Goal: Task Accomplishment & Management: Complete application form

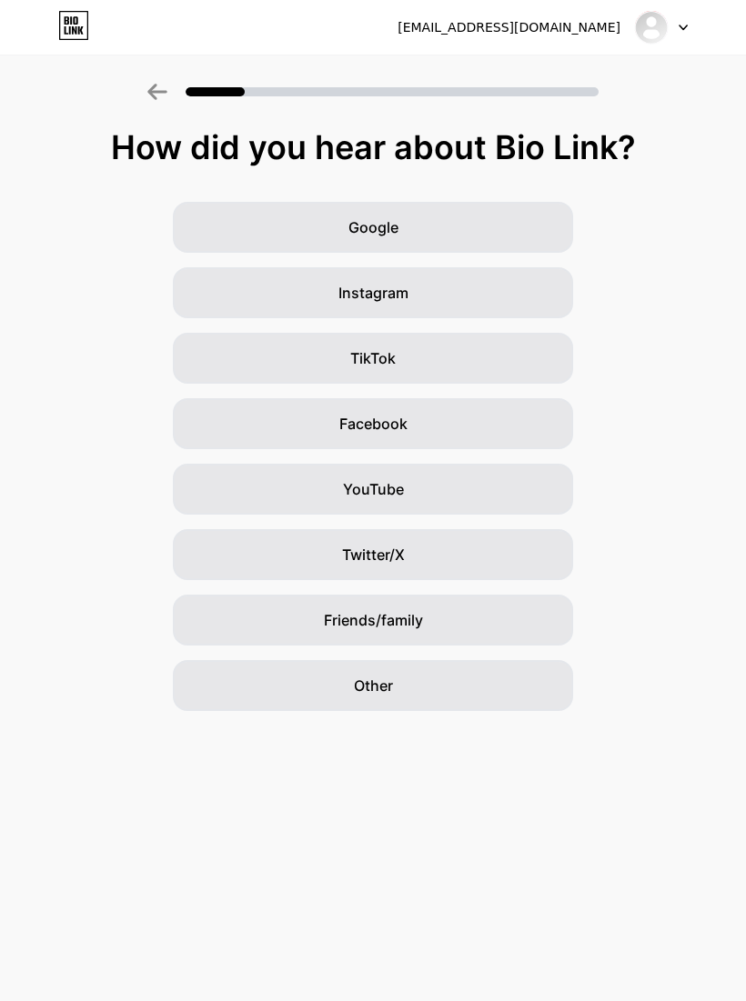
click at [539, 673] on div "Other" at bounding box center [373, 685] width 400 height 51
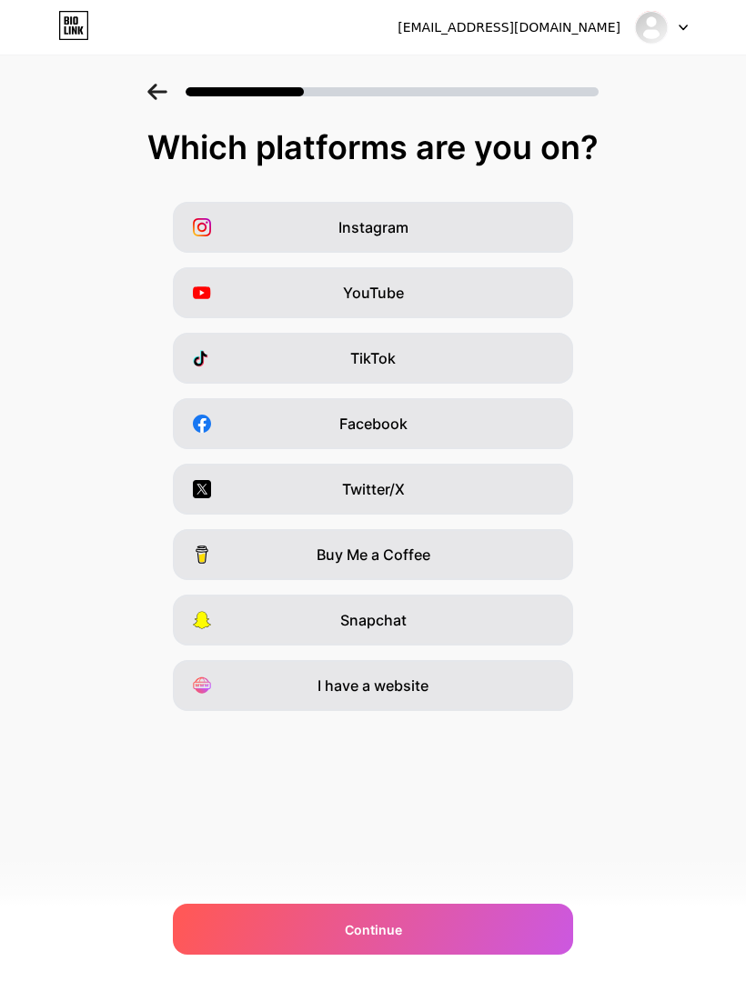
click at [436, 904] on div "Continue" at bounding box center [373, 929] width 400 height 51
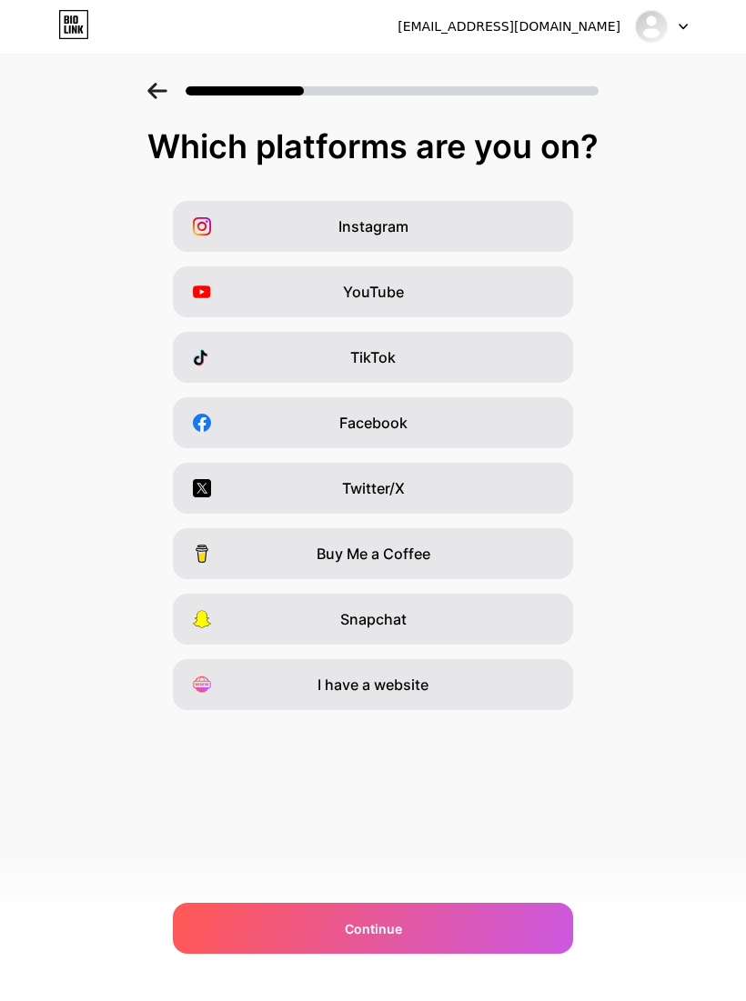
click at [385, 682] on span "I have a website" at bounding box center [372, 686] width 111 height 22
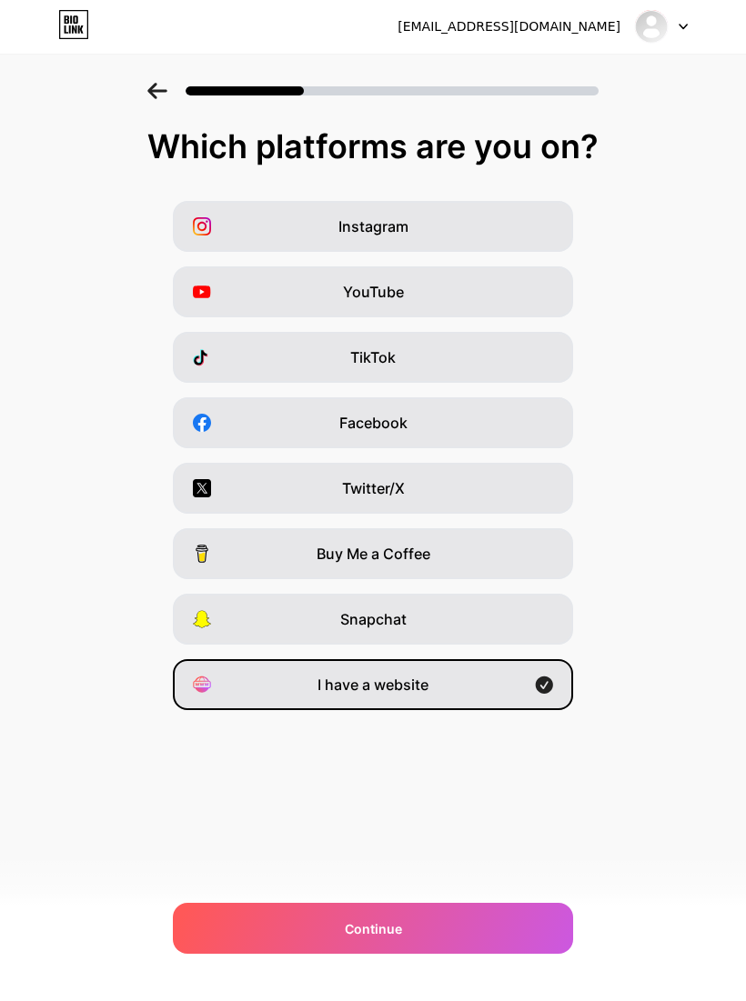
click at [389, 930] on div "sararkive@icloud.com Logout Link Copied Which platforms are you on? Instagram Y…" at bounding box center [373, 500] width 746 height 1001
click at [390, 940] on span "Continue" at bounding box center [373, 930] width 57 height 19
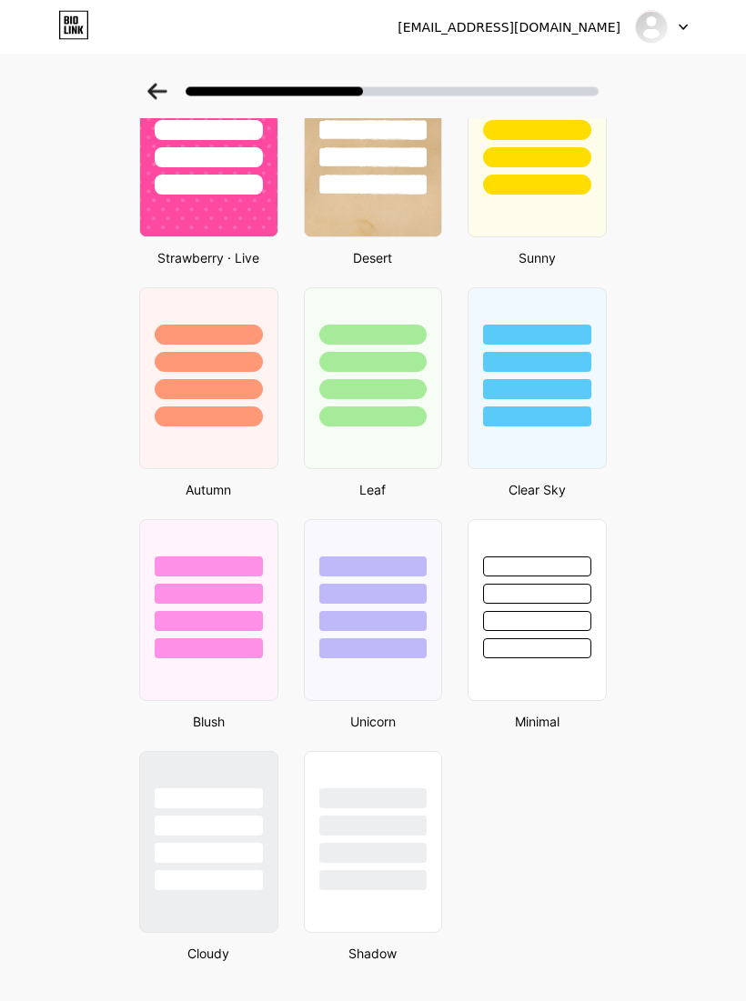
scroll to position [1079, 0]
click at [245, 886] on div at bounding box center [209, 881] width 108 height 20
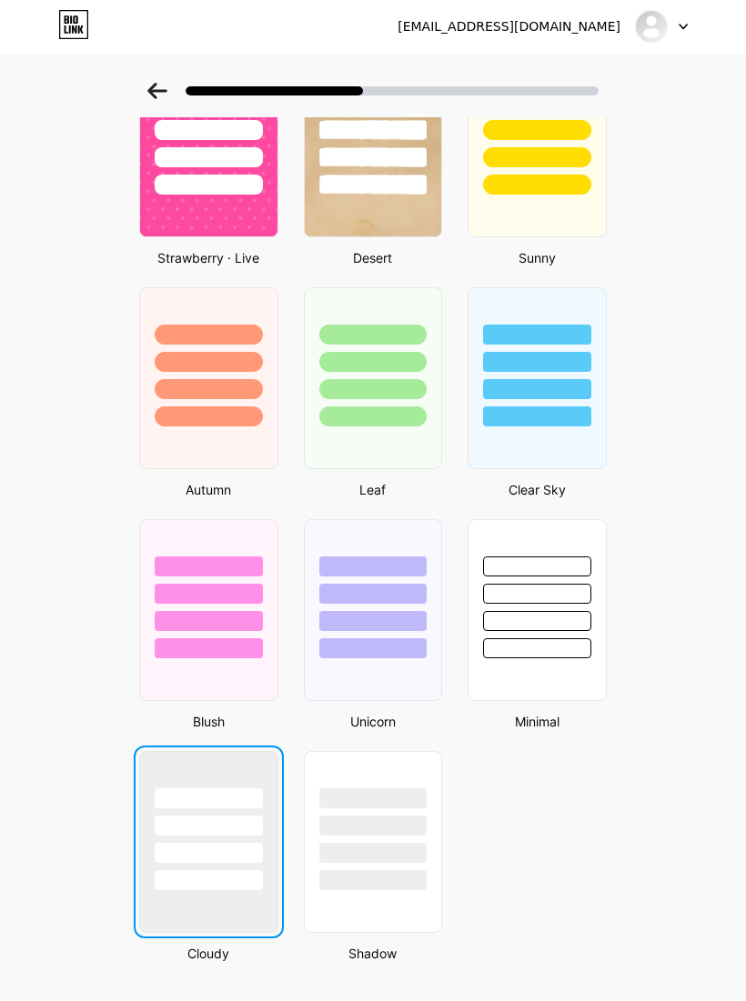
scroll to position [0, 0]
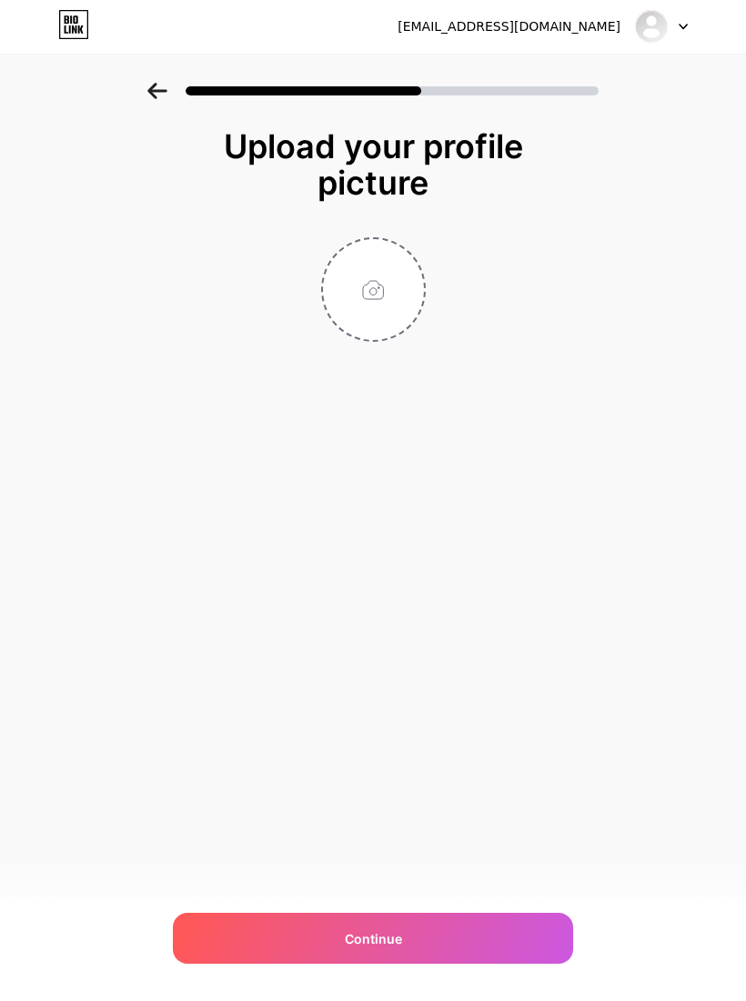
click at [387, 280] on input "file" at bounding box center [373, 290] width 101 height 101
click at [391, 328] on input "file" at bounding box center [373, 290] width 101 height 101
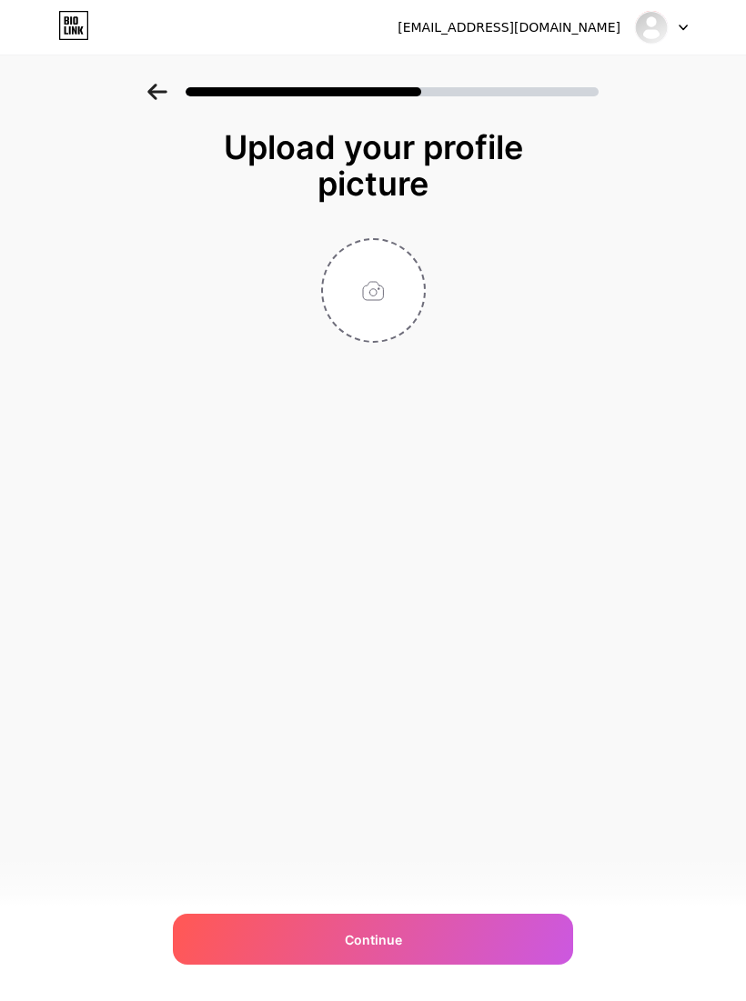
type input "C:\fakepath\IMG_4632.jpeg"
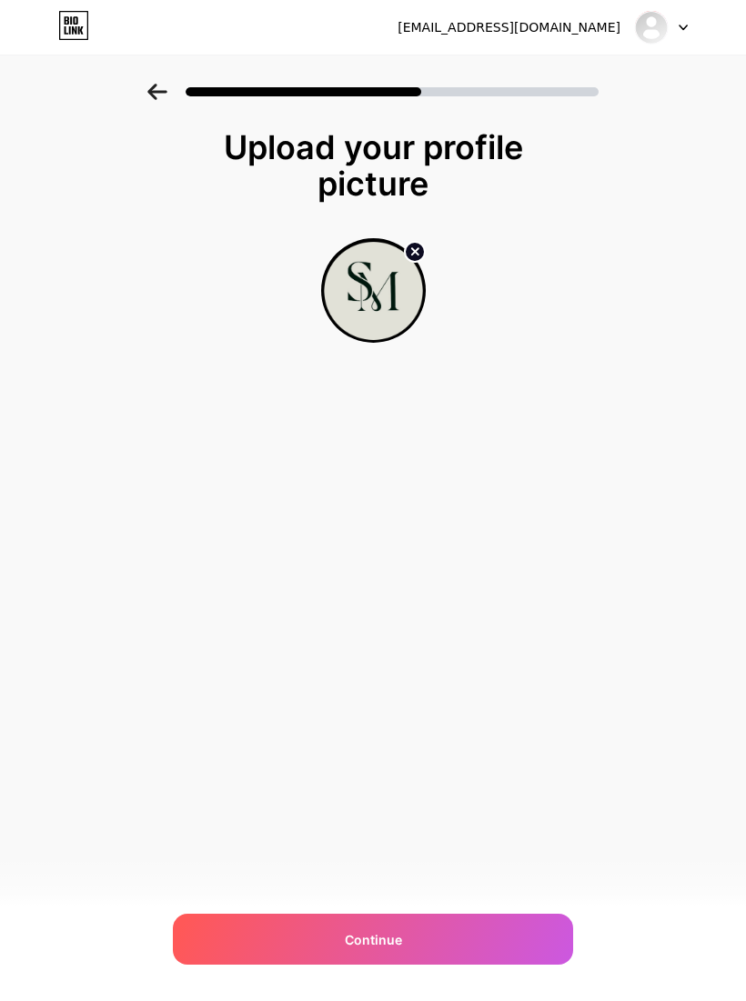
click at [508, 937] on div "Continue" at bounding box center [373, 939] width 400 height 51
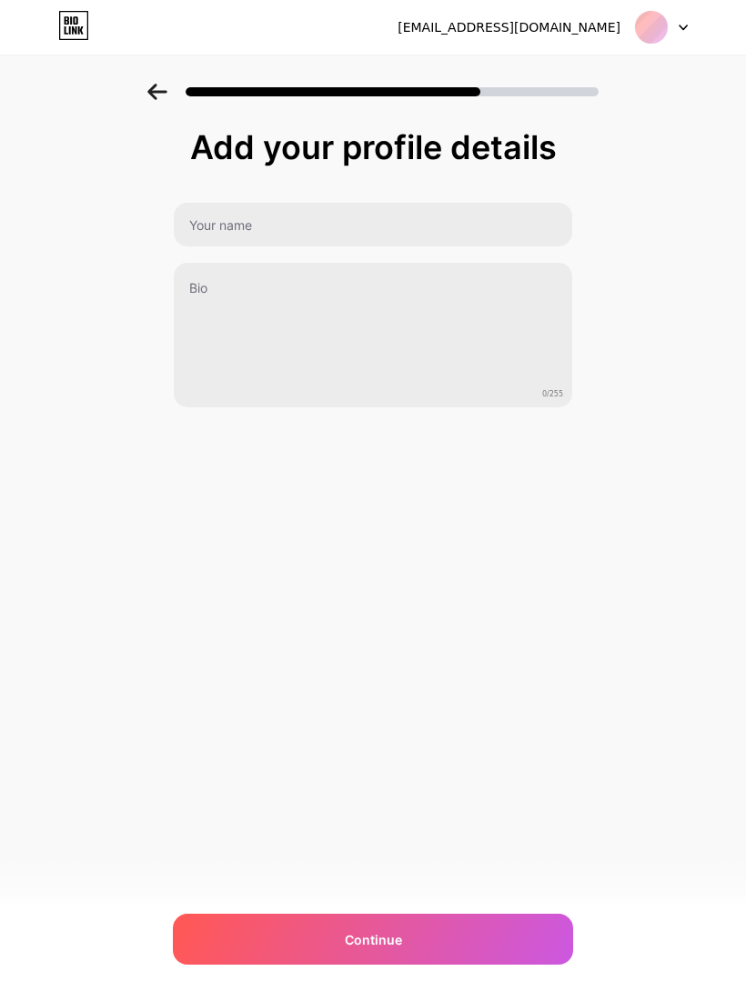
scroll to position [0, 0]
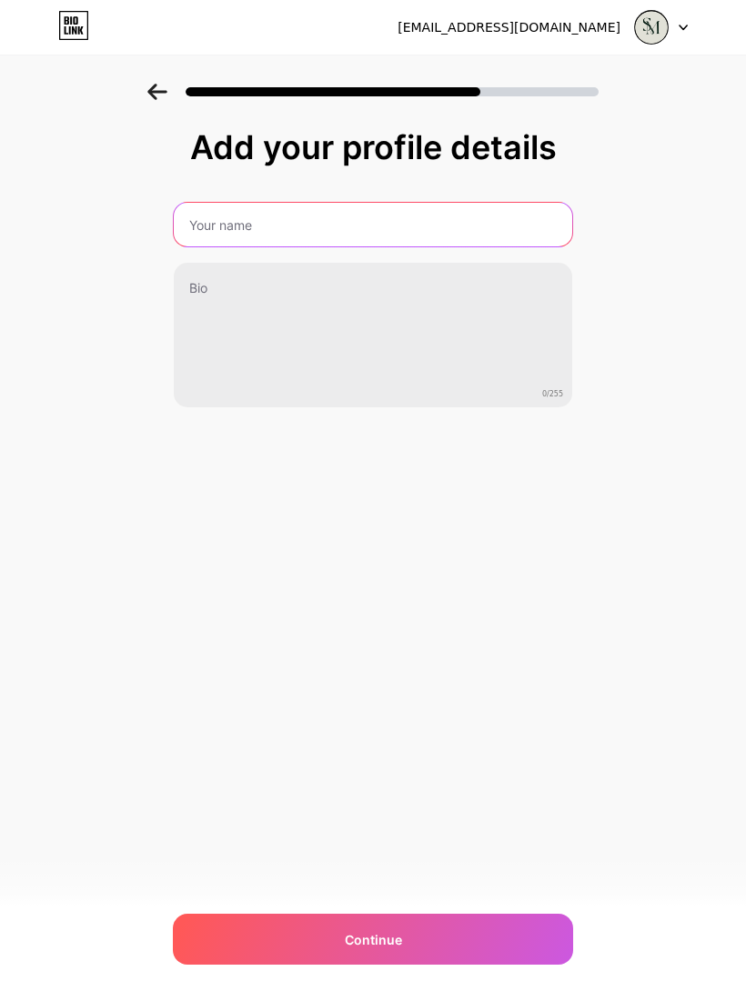
click at [205, 226] on input "text" at bounding box center [373, 225] width 398 height 44
click at [464, 233] on input "text" at bounding box center [373, 225] width 402 height 44
type input "S"
type input "ساره المسحان"
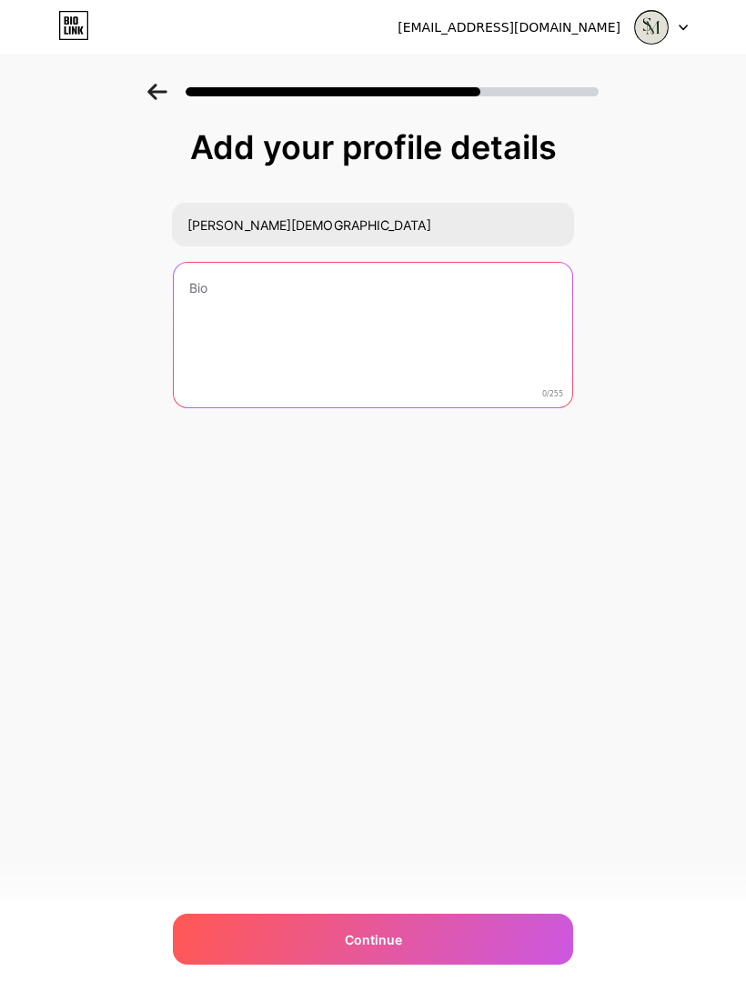
click at [246, 318] on textarea at bounding box center [373, 336] width 398 height 146
click at [478, 345] on textarea "حديثة تخرج بتخخص المحاسبة بدرجة الدبلوم من جامعة الأميرة نورة بنت عبد الرحمن" at bounding box center [373, 336] width 402 height 148
click at [477, 292] on textarea "حديثة تخرج بتخخص المحاسبة بدرجة الدبلوم من جامعة الأميرة نورة بنت عبد الرحمن" at bounding box center [373, 336] width 402 height 148
click at [481, 287] on textarea "حديثة تخرج بتخخص المحاسبة بدرجة الدبلوم من جامعة الأميرة نورة بنت عبد الرحمن" at bounding box center [373, 336] width 402 height 148
click at [197, 314] on textarea "حديثة تخرج بتخصص المحاسبة بدرجة الدبلوم من جامعة الأميرة نورة بنت عبد الرحمن" at bounding box center [373, 336] width 402 height 148
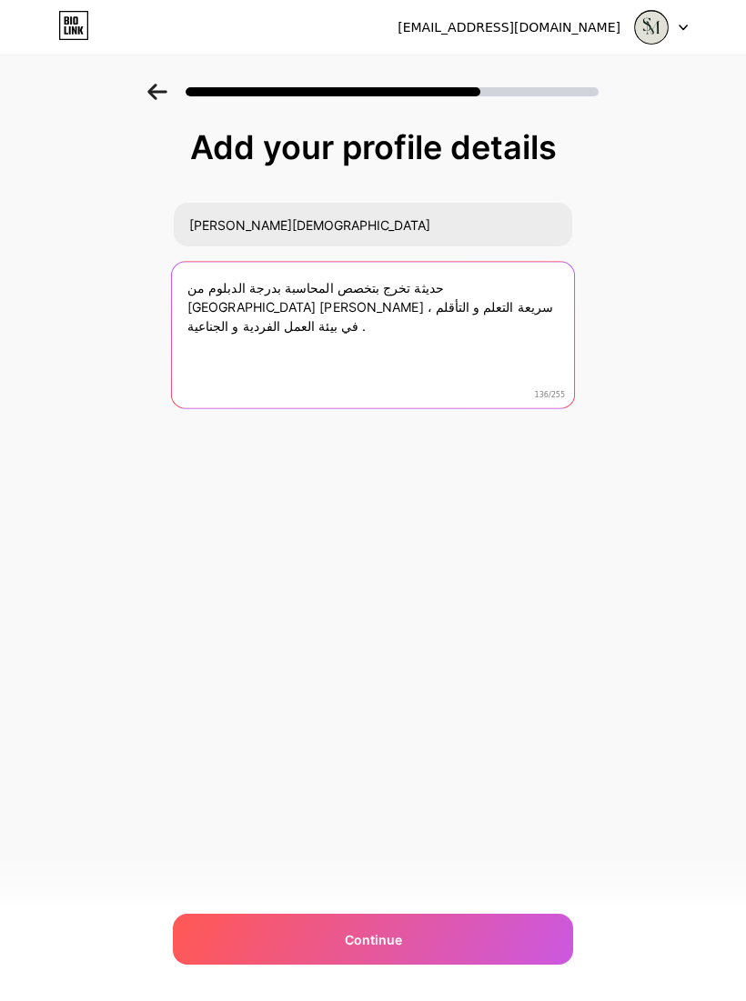
type textarea "حديثة تخرج بتخصص المحاسبة بدرجة الدبلوم من جامعة الأميرة نورة بنت عبد الرحمن ، …"
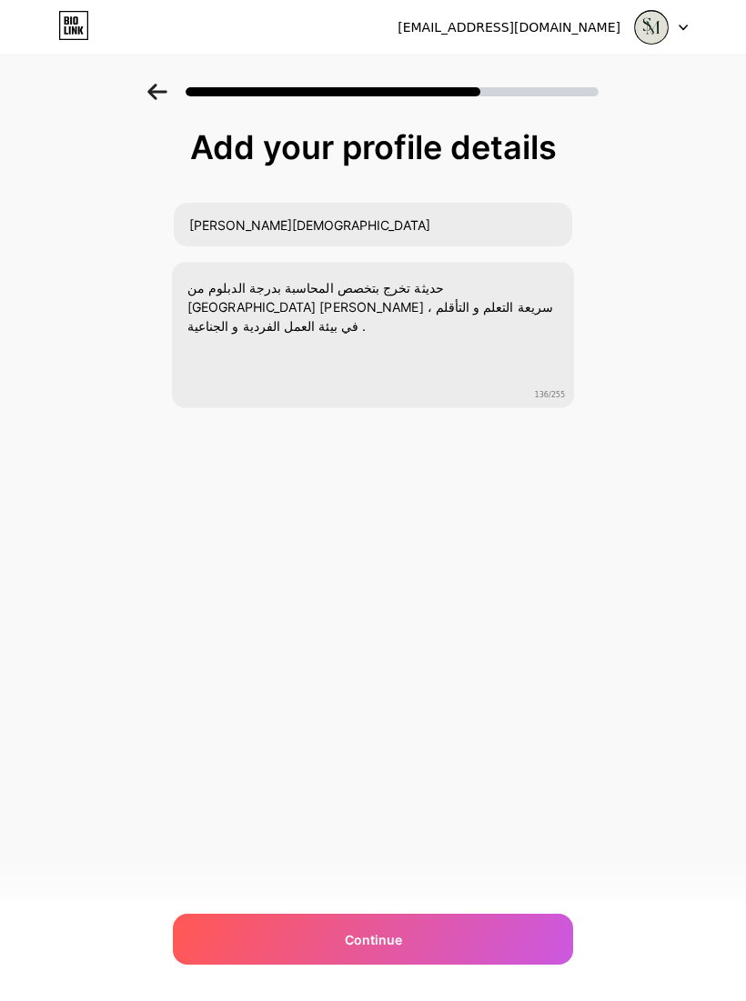
click at [601, 586] on div "sararkive@icloud.com Logout Link Copied Add your profile details ساره المسحان ح…" at bounding box center [373, 500] width 746 height 1001
click at [483, 937] on div "Continue" at bounding box center [373, 939] width 400 height 51
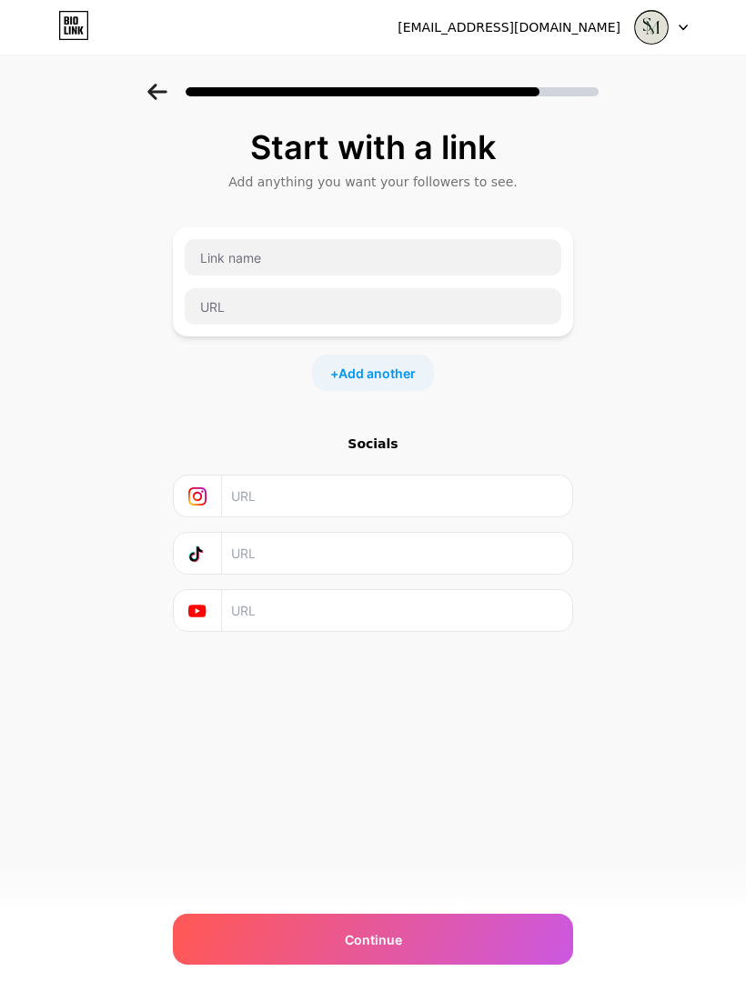
scroll to position [0, 0]
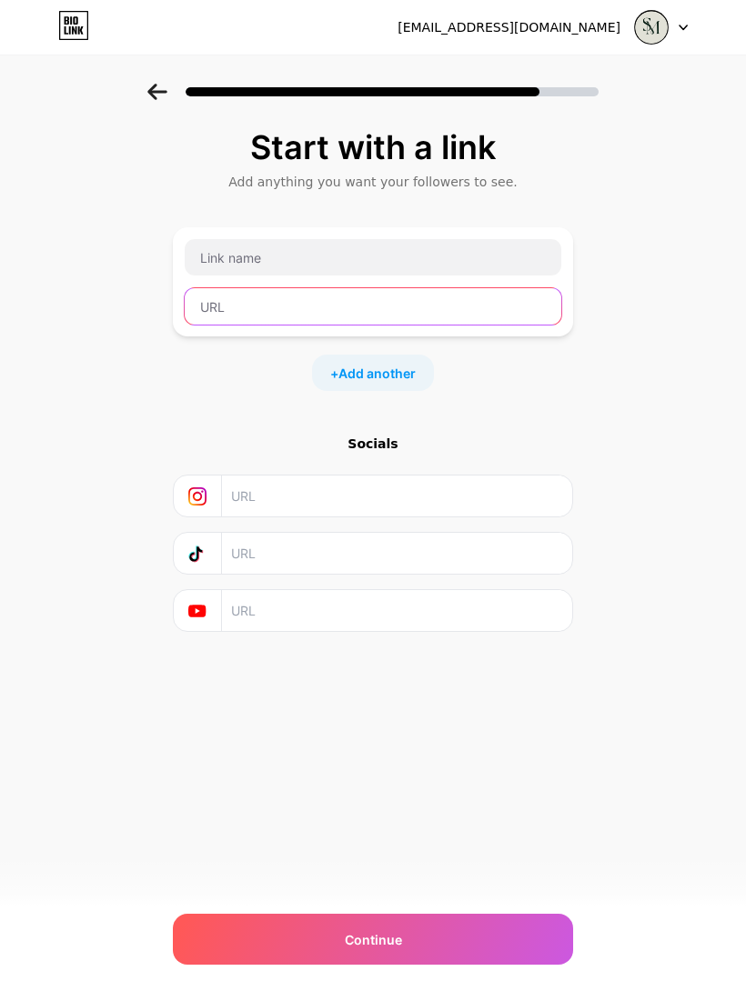
click at [399, 316] on input "text" at bounding box center [373, 306] width 377 height 36
click at [389, 309] on input "text" at bounding box center [373, 306] width 377 height 36
paste input "https://www.linkedin.com/in/%D8%B3%D8%A7%D8%B1%D9%87-%D8%A7%D9%84%D9%85%D8%B3%D…"
type input "https://www.linkedin.com/in/%D8%B3%D8%A7%D8%B1%D9%87-%D8%A7%D9%84%D9%85%D8%B3%D…"
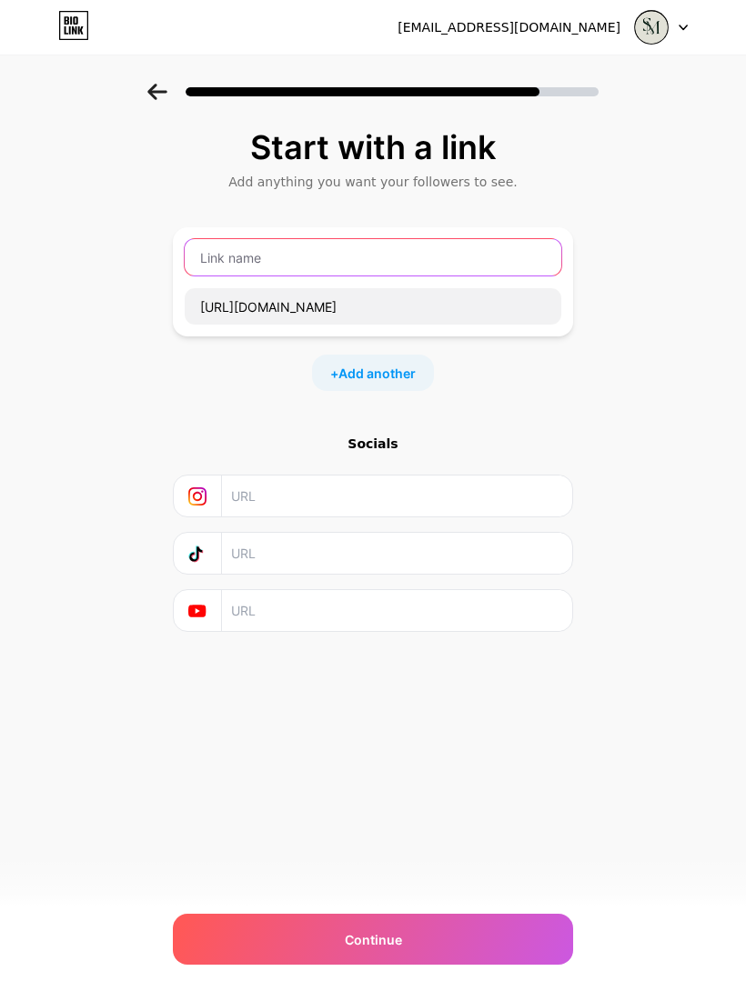
click at [364, 247] on input "text" at bounding box center [373, 257] width 377 height 36
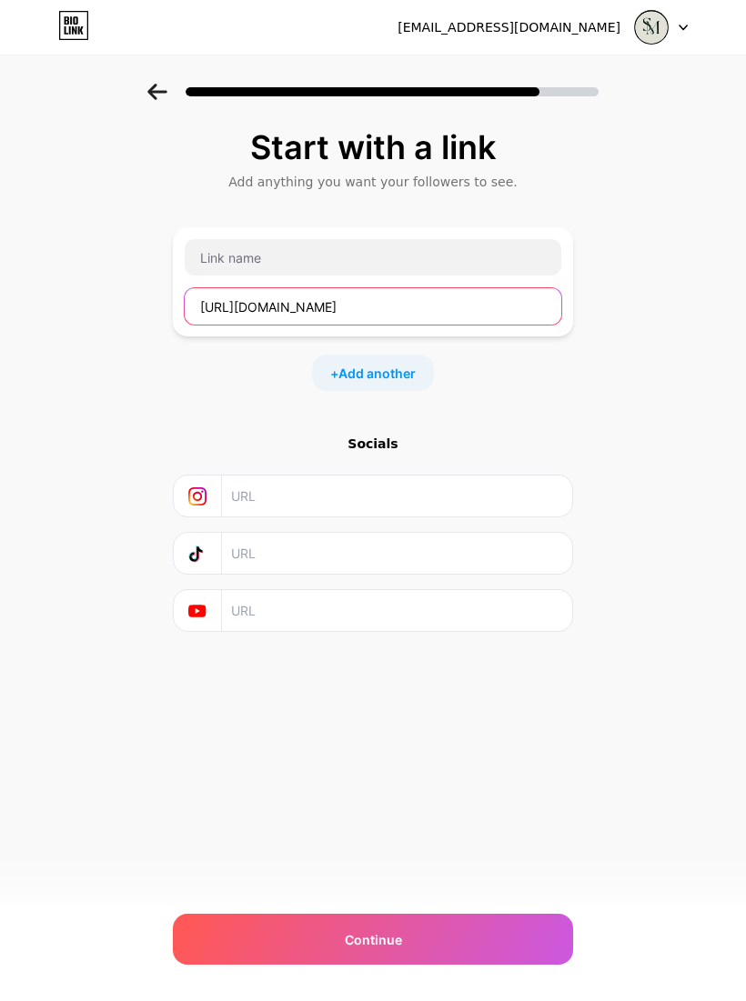
click at [299, 316] on input "https://www.linkedin.com/in/%D8%B3%D8%A7%D8%B1%D9%87-%D8%A7%D9%84%D9%85%D8%B3%D…" at bounding box center [373, 306] width 377 height 36
click at [298, 307] on input "https://www.linkedin.com/in/%D8%B3%D8%A7%D8%B1%D9%87-%D8%A7%D9%84%D9%85%D8%B3%D…" at bounding box center [373, 306] width 377 height 36
click at [302, 311] on input "https://www.linkedin.com/in/%D8%B3%D8%A7%D8%B1%D9%87-%D8%A7%D9%84%D9%85%D8%B3%D…" at bounding box center [373, 306] width 377 height 36
click at [298, 309] on input "https://www.linkedin.com/in/%D8%B3%D8%A7%D8%B1%D9%87-%D8%A7%D9%84%D9%85%D8%B3%D…" at bounding box center [373, 306] width 377 height 36
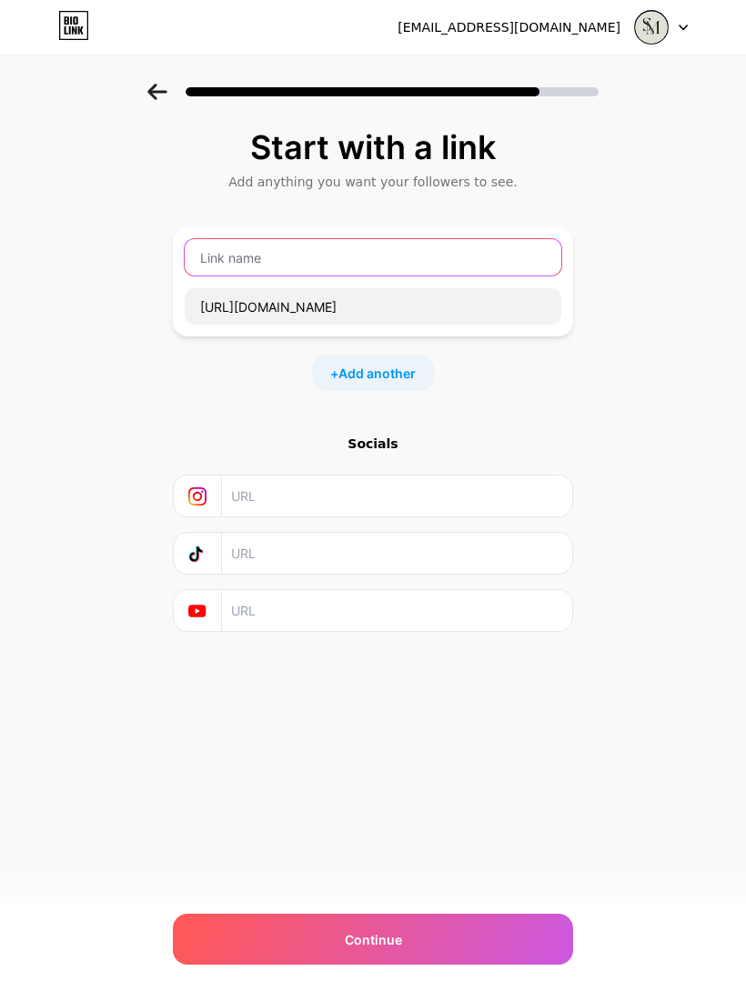
click at [423, 253] on input "text" at bounding box center [373, 257] width 377 height 36
click at [396, 255] on input "text" at bounding box center [373, 257] width 377 height 36
paste input "linkedin"
type input "linkedin"
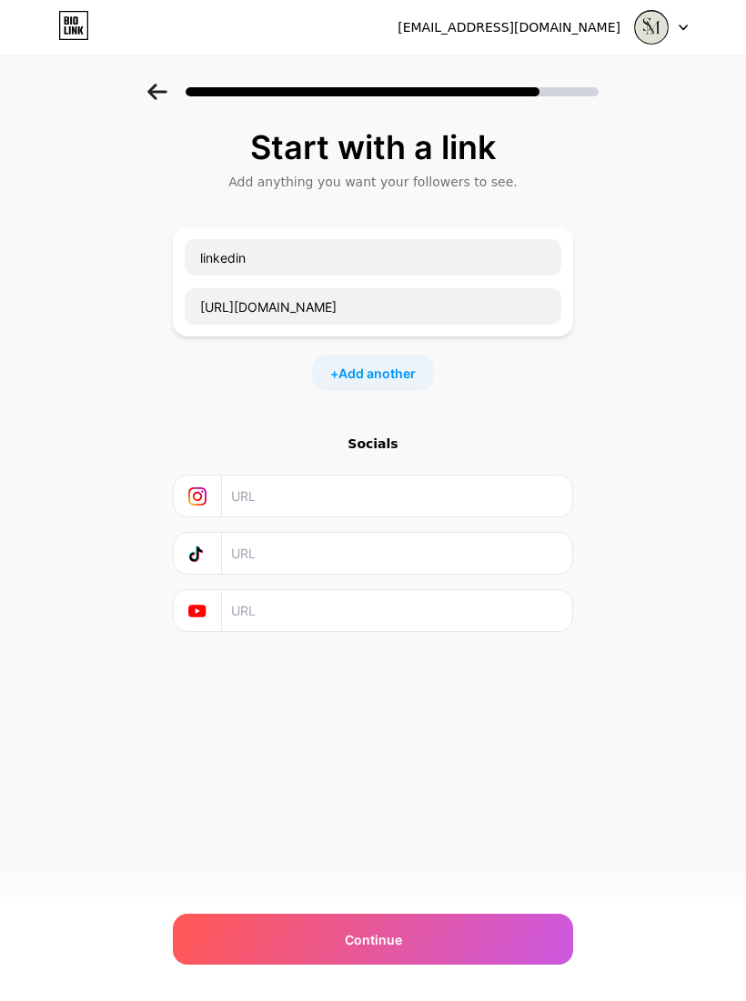
click at [657, 211] on div "Start with a link Add anything you want your followers to see. linkedin https:/…" at bounding box center [373, 403] width 746 height 639
click at [402, 385] on div "+ Add another" at bounding box center [373, 373] width 122 height 36
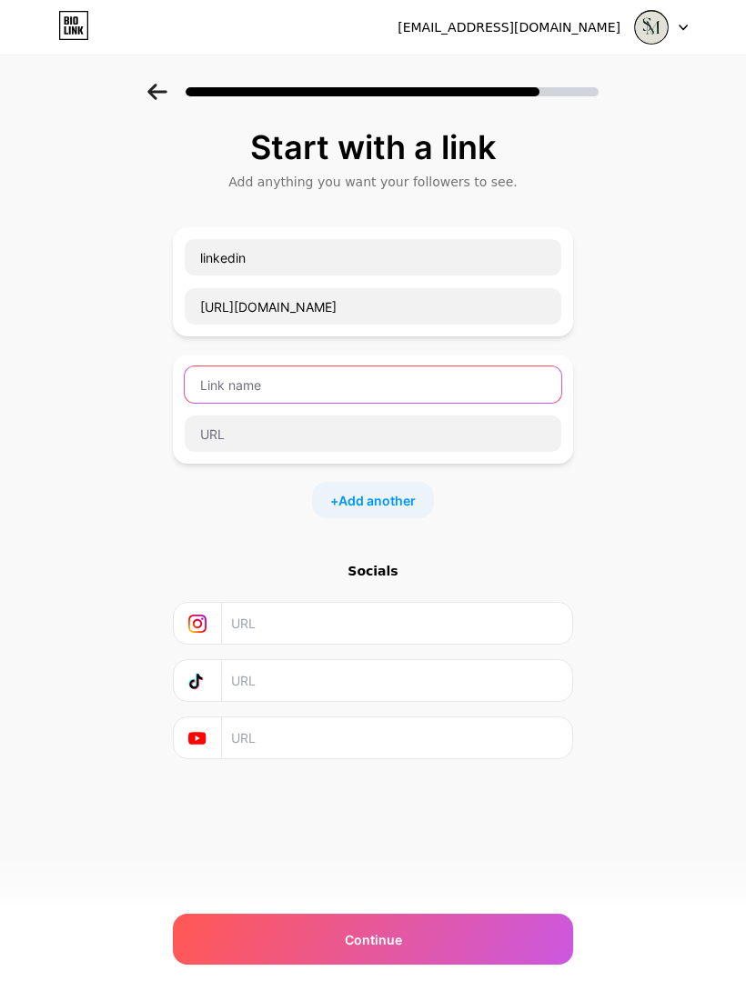
click at [440, 379] on input "text" at bounding box center [373, 385] width 377 height 36
click at [351, 397] on input "text" at bounding box center [373, 385] width 377 height 36
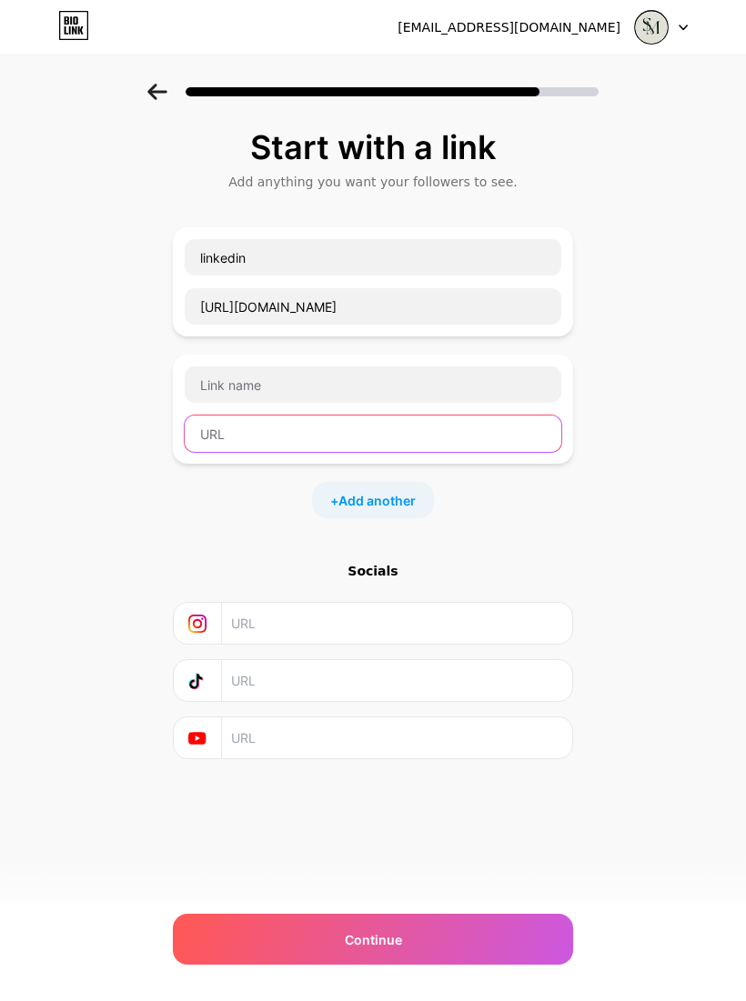
click at [334, 433] on input "text" at bounding box center [373, 434] width 377 height 36
click at [333, 432] on input "text" at bounding box center [373, 434] width 377 height 36
click at [375, 427] on input "text" at bounding box center [373, 434] width 377 height 36
paste input "saramshal727@gmail.com"
type input "saramshal727@gmail.com"
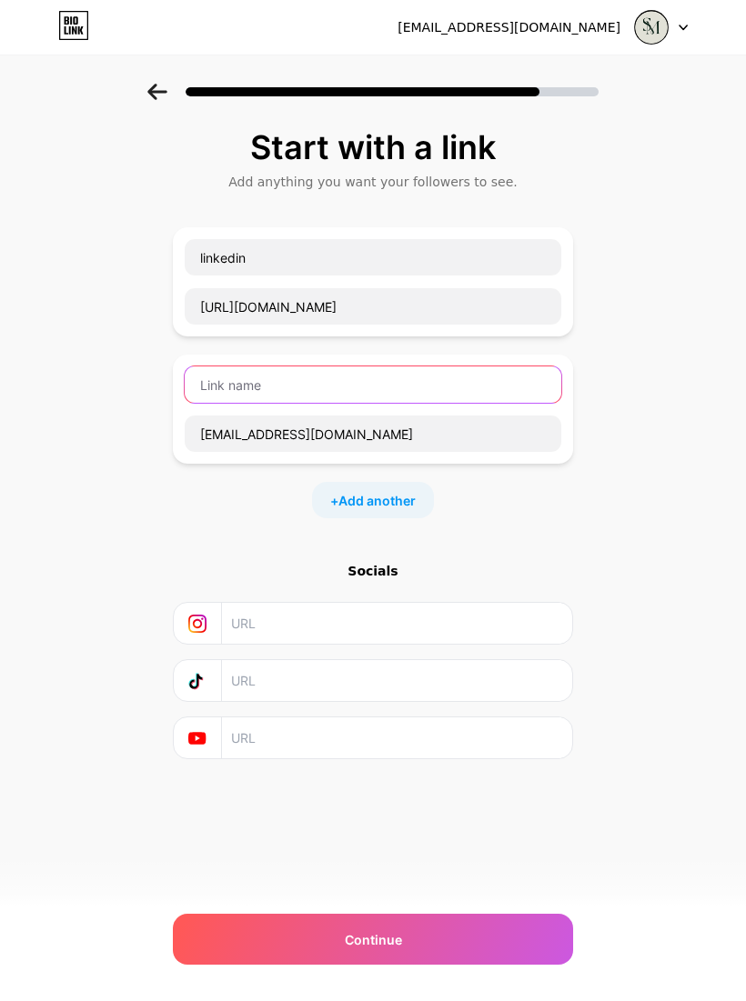
click at [337, 383] on input "text" at bounding box center [373, 385] width 377 height 36
type input "E"
type input "Email"
click at [372, 506] on span "Add another" at bounding box center [376, 500] width 77 height 19
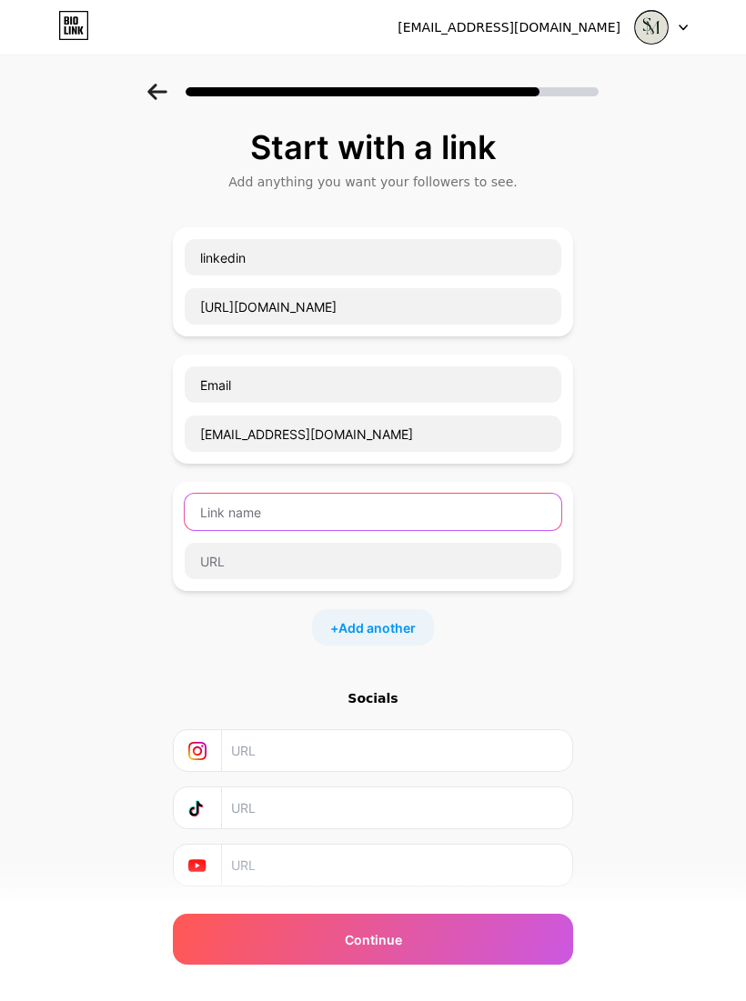
click at [358, 517] on input "text" at bounding box center [373, 512] width 377 height 36
type input "Another email"
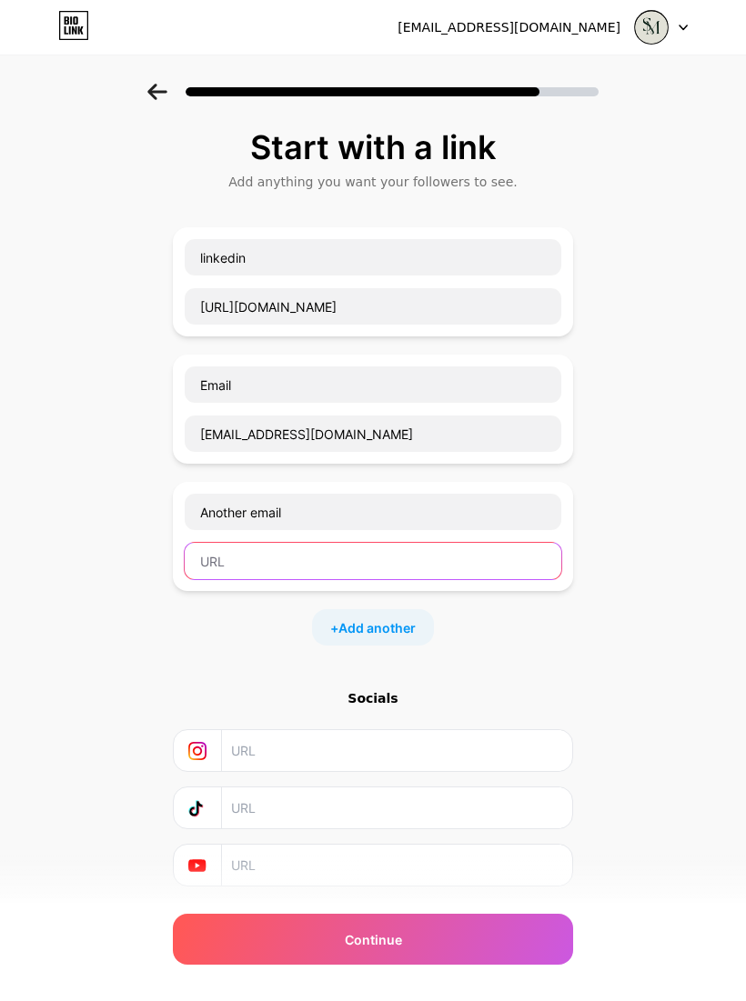
click at [424, 567] on input "text" at bounding box center [373, 561] width 377 height 36
click at [206, 560] on input "iCloud.com" at bounding box center [373, 561] width 377 height 36
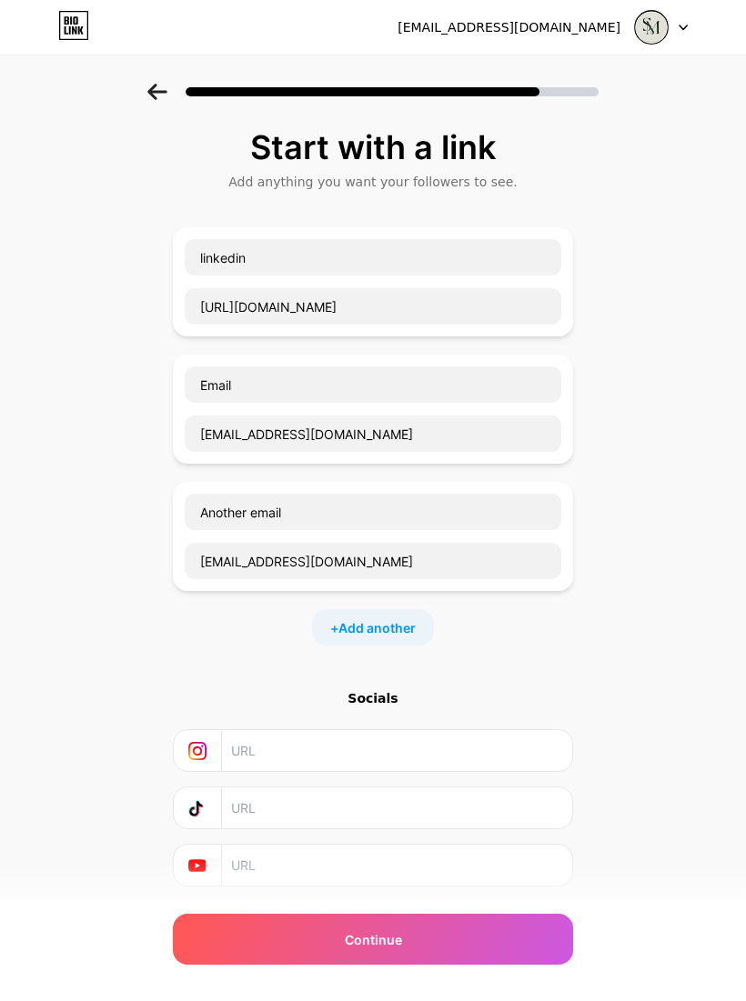
click at [636, 388] on div "Start with a link Add anything you want your followers to see. linkedin https:/…" at bounding box center [373, 531] width 746 height 894
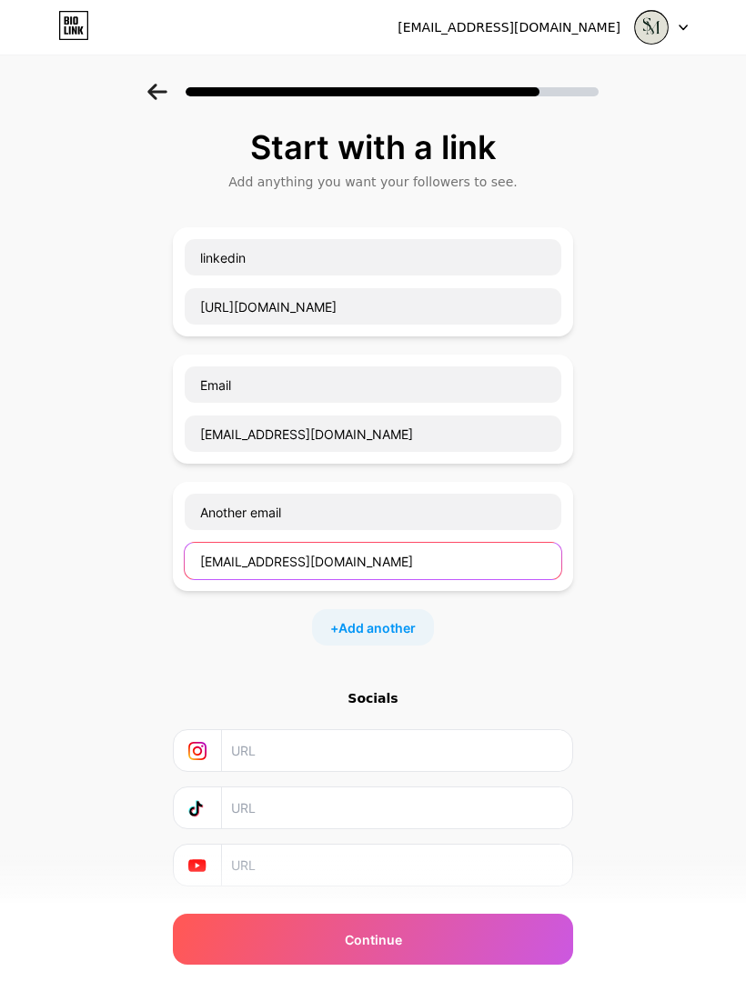
click at [300, 562] on input "saramsihal7@iCloud.com" at bounding box center [373, 561] width 377 height 36
type input "saramsihal7@icloud.com"
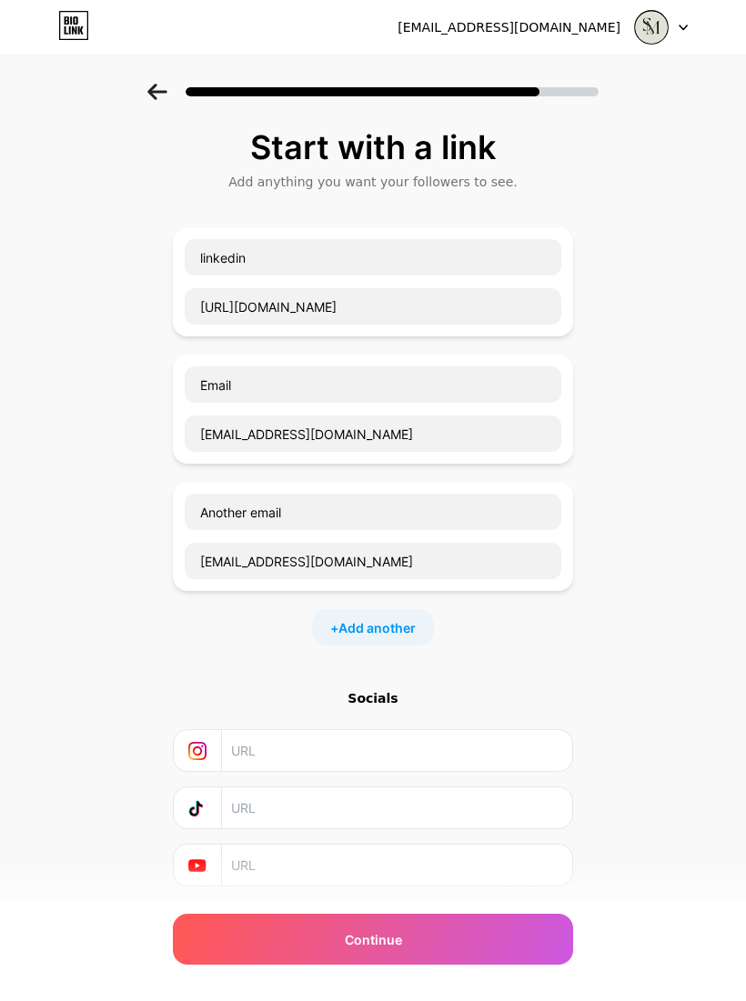
click at [657, 423] on div "Start with a link Add anything you want your followers to see. linkedin https:/…" at bounding box center [373, 531] width 746 height 894
click at [389, 622] on span "Add another" at bounding box center [376, 628] width 77 height 19
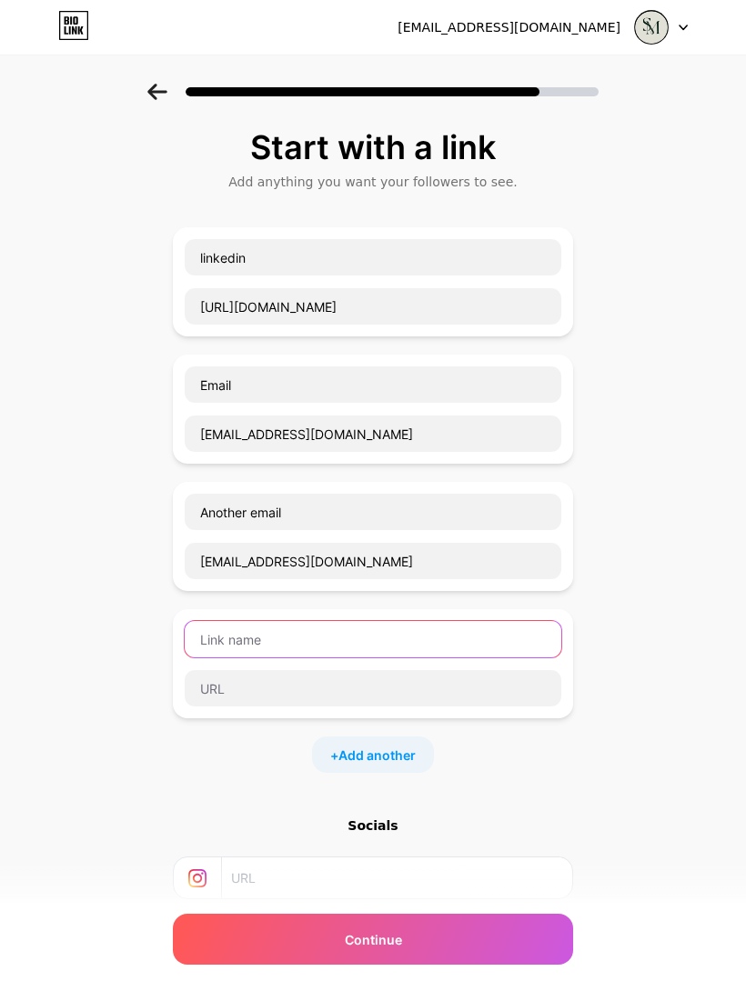
click at [408, 640] on input "text" at bounding box center [373, 639] width 377 height 36
type input "V"
type input "X"
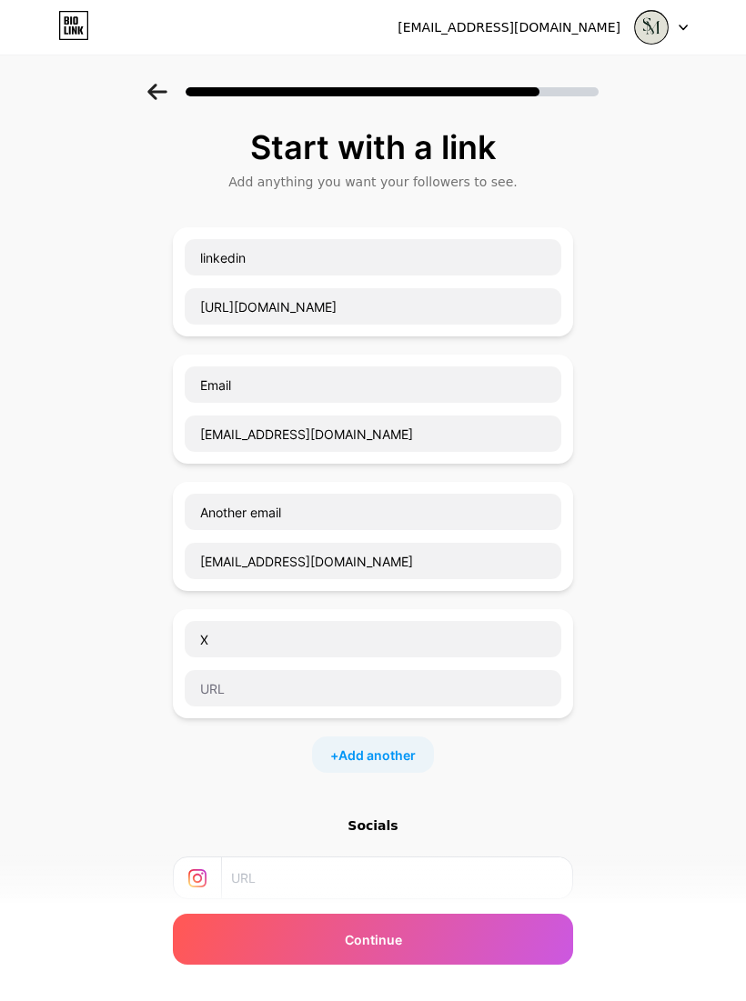
click at [669, 408] on div "Start with a link Add anything you want your followers to see. linkedin https:/…" at bounding box center [373, 594] width 746 height 1021
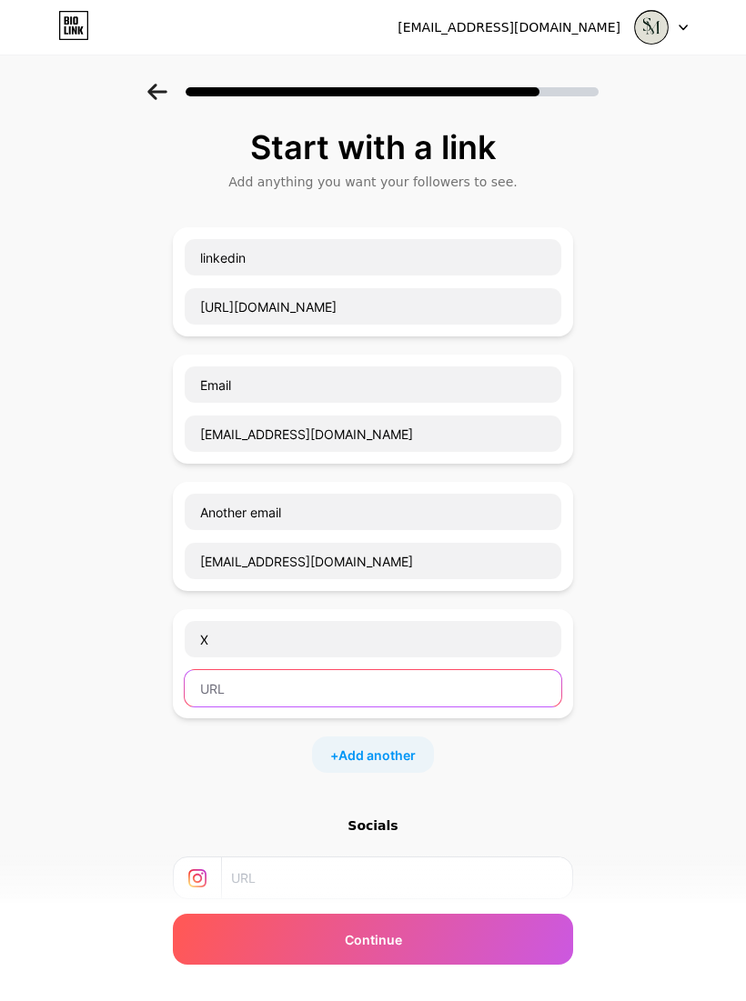
click at [354, 694] on input "text" at bounding box center [373, 688] width 377 height 36
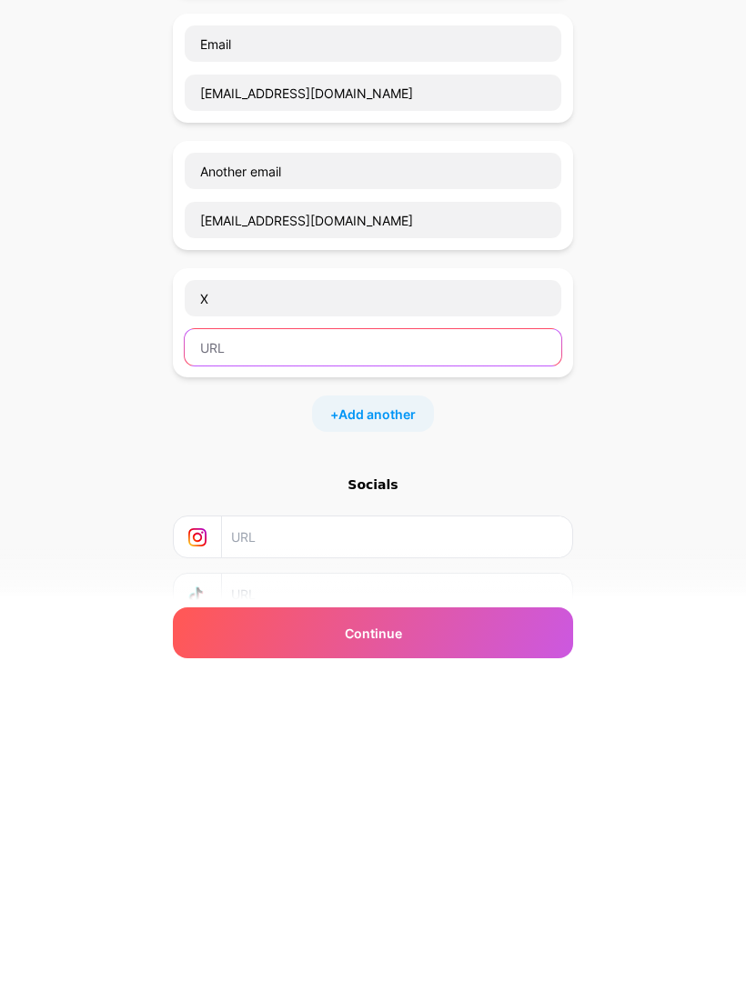
scroll to position [176, 0]
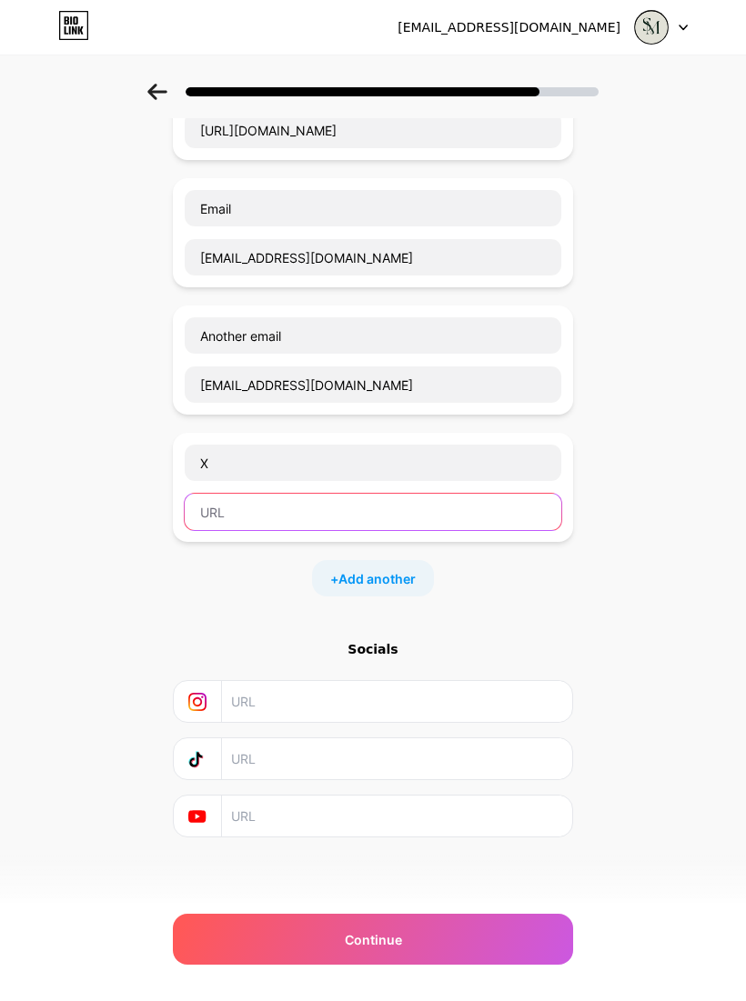
click at [350, 528] on input "text" at bounding box center [373, 512] width 377 height 36
paste input "https://x.com/accsara77?s=21"
type input "https://x.com/accsara77?s=21"
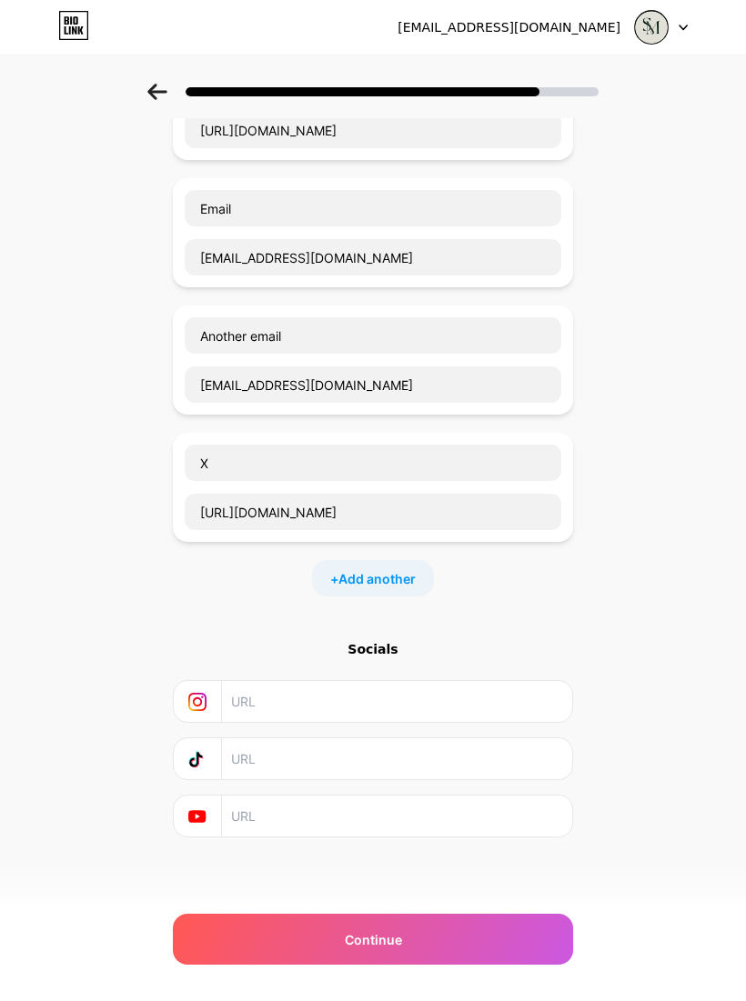
click at [661, 367] on div "Start with a link Add anything you want your followers to see. linkedin https:/…" at bounding box center [373, 417] width 746 height 1021
click at [396, 928] on div "Continue" at bounding box center [373, 939] width 400 height 51
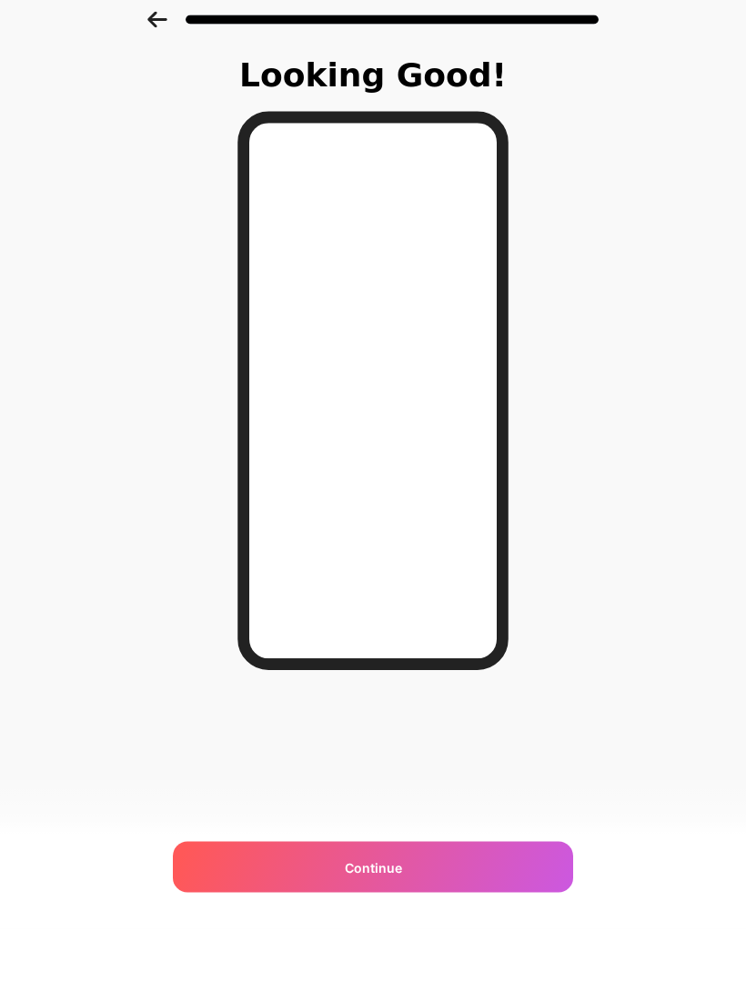
scroll to position [3, 0]
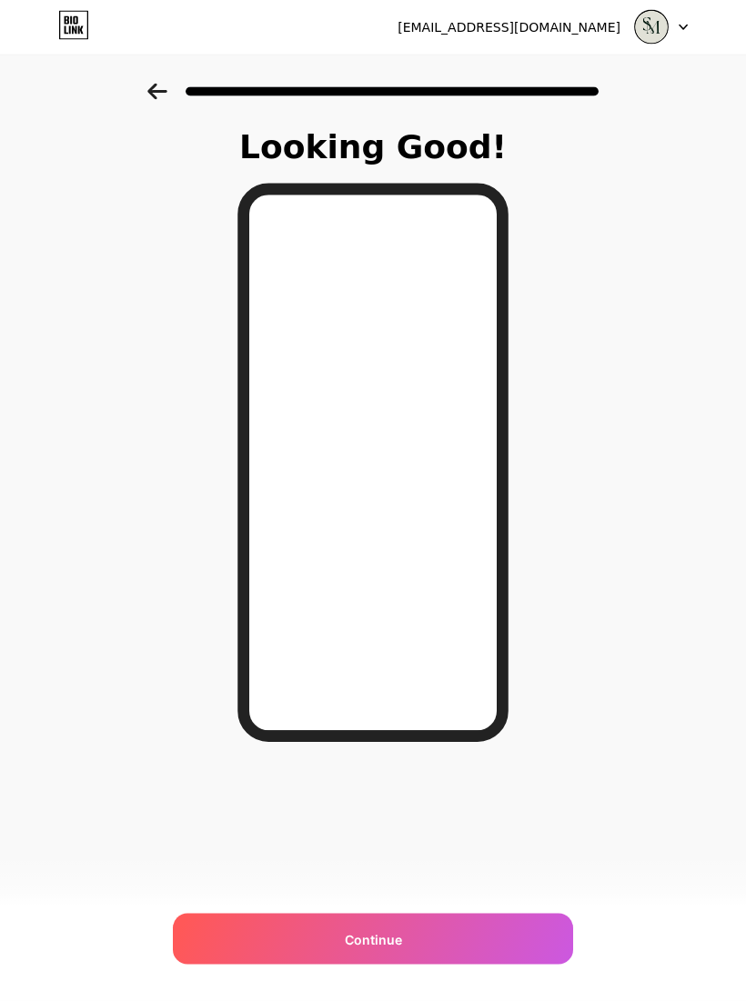
click at [437, 965] on div "Continue" at bounding box center [373, 939] width 400 height 51
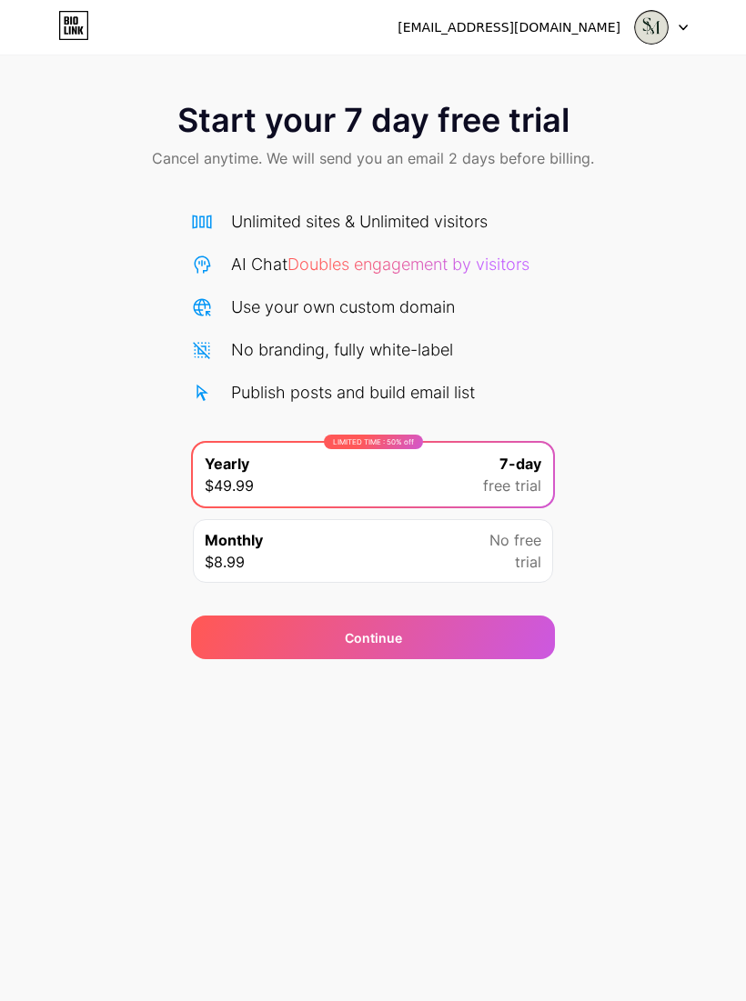
click at [394, 659] on div "Continue" at bounding box center [373, 638] width 364 height 44
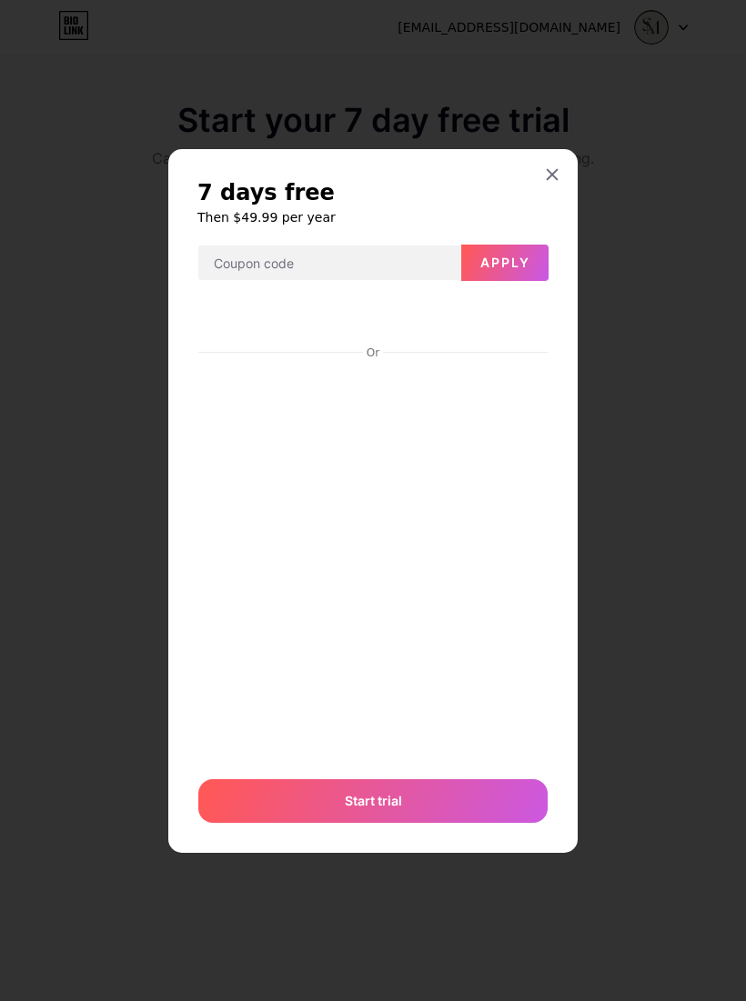
click at [554, 191] on div at bounding box center [552, 174] width 33 height 33
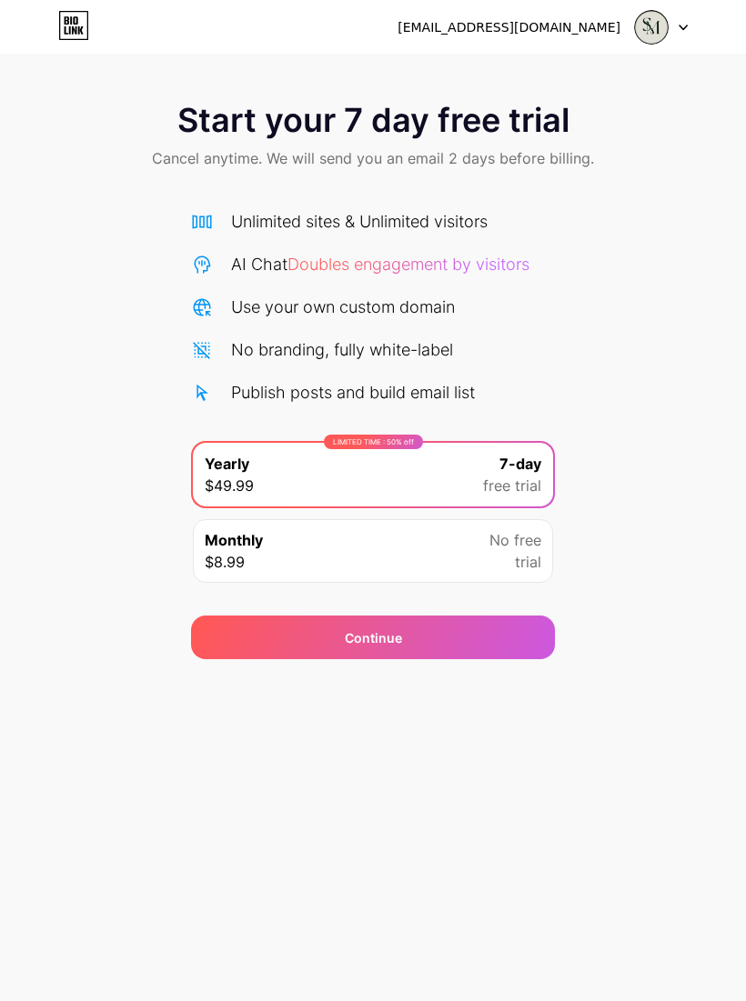
click at [668, 29] on img at bounding box center [651, 27] width 35 height 35
click at [548, 179] on div "Start your 7 day free trial Cancel anytime. We will send you an email 2 days be…" at bounding box center [373, 137] width 746 height 107
click at [362, 132] on span "Start your 7 day free trial" at bounding box center [373, 120] width 392 height 36
click at [369, 144] on div "Start your 7 day free trial Cancel anytime. We will send you an email 2 days be…" at bounding box center [373, 137] width 746 height 107
click at [331, 282] on div "Unlimited sites & Unlimited visitors AI Chat Doubles engagement by visitors Use…" at bounding box center [373, 307] width 364 height 196
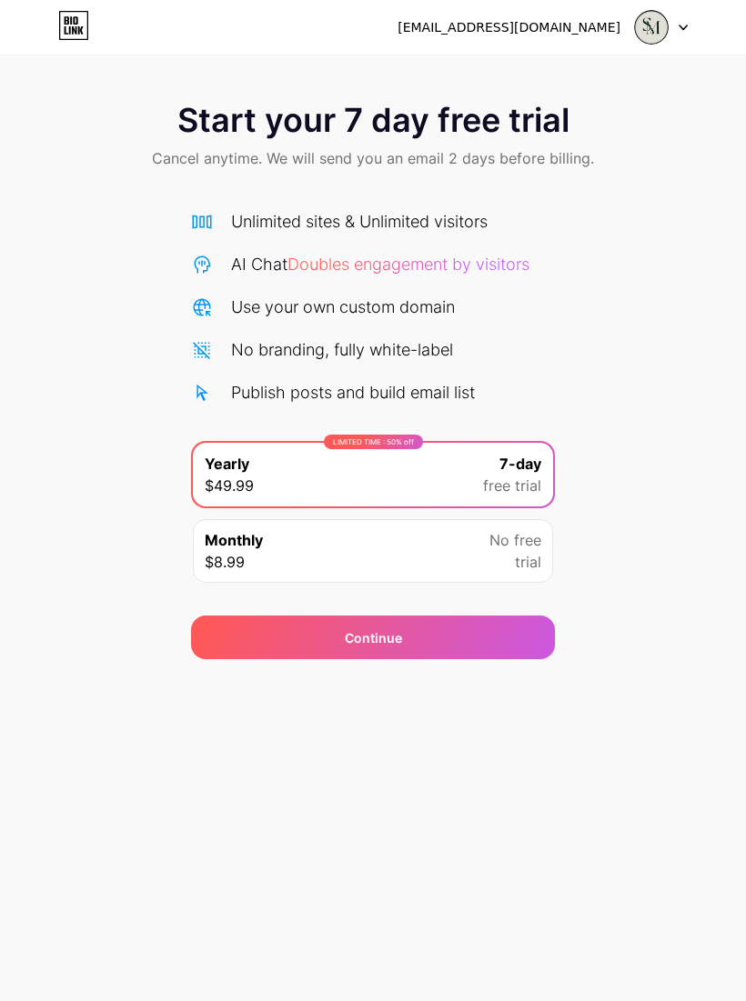
click at [78, 33] on icon at bounding box center [80, 30] width 5 height 8
click at [464, 574] on div "Monthly $8.99 No free trial" at bounding box center [373, 551] width 360 height 64
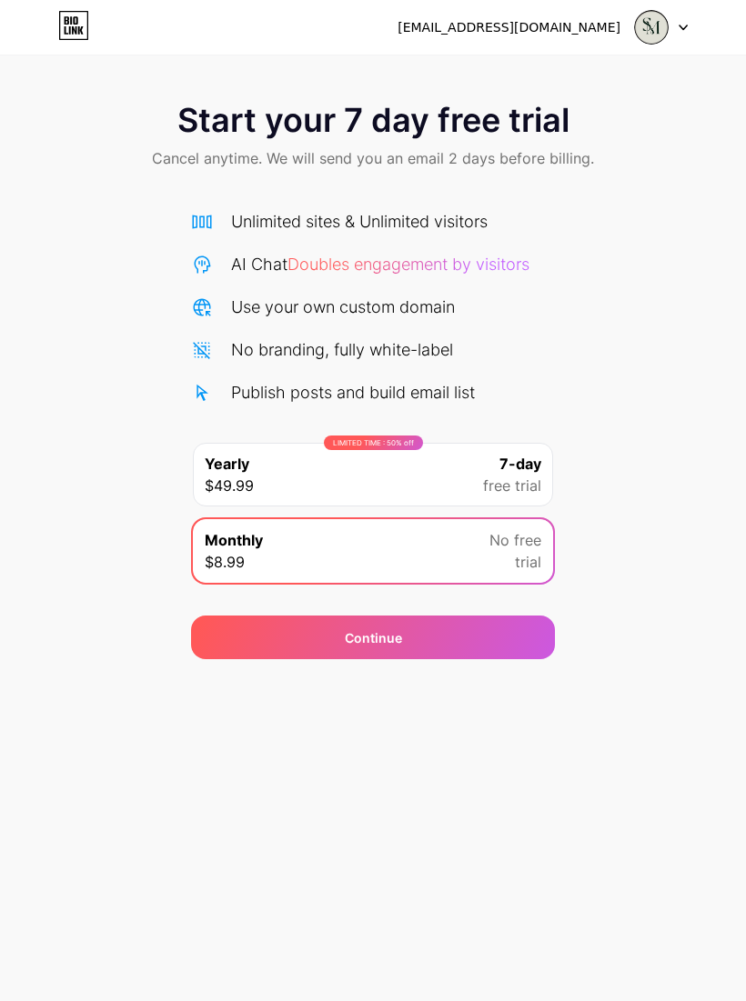
click at [520, 646] on div "Continue" at bounding box center [373, 638] width 364 height 44
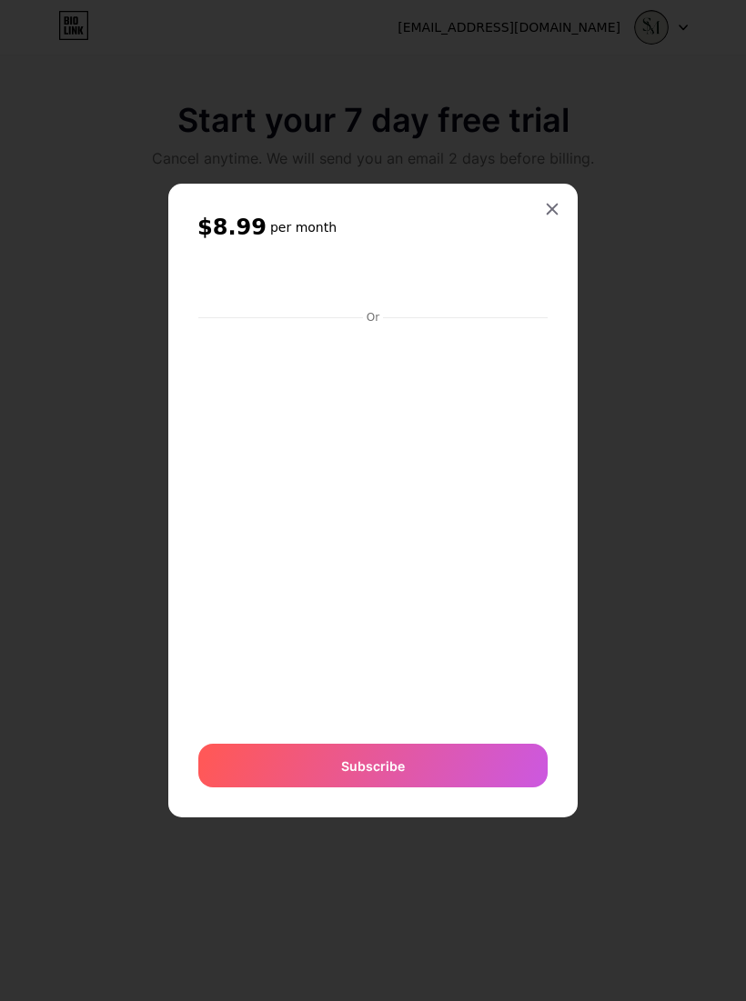
click at [543, 226] on div at bounding box center [552, 209] width 33 height 33
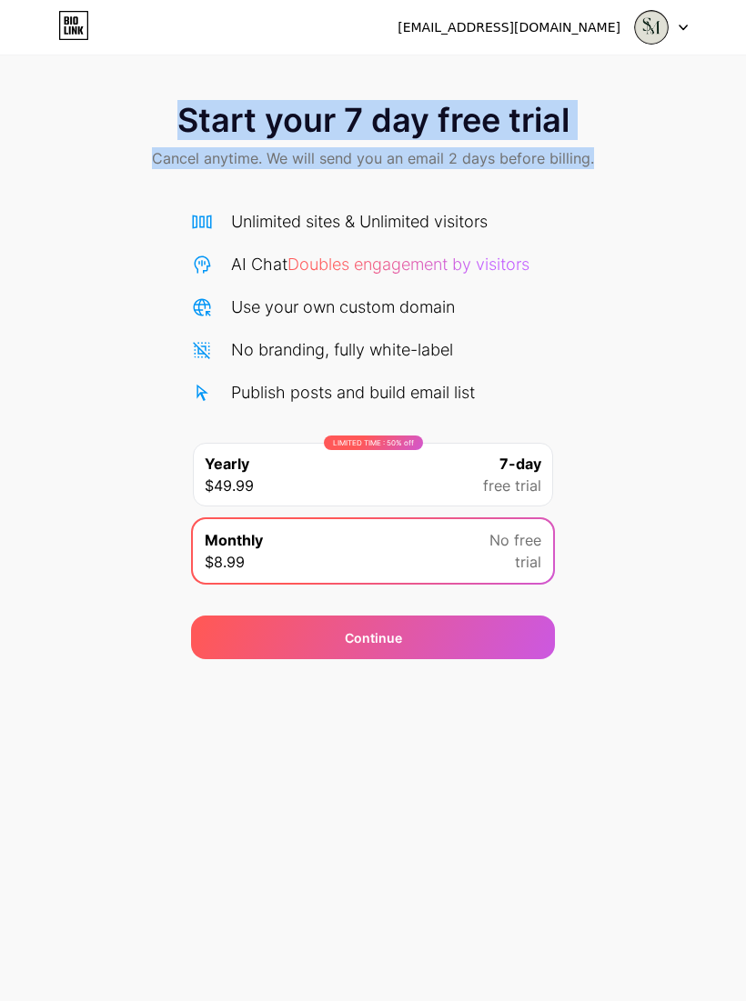
click at [666, 14] on span at bounding box center [651, 27] width 35 height 35
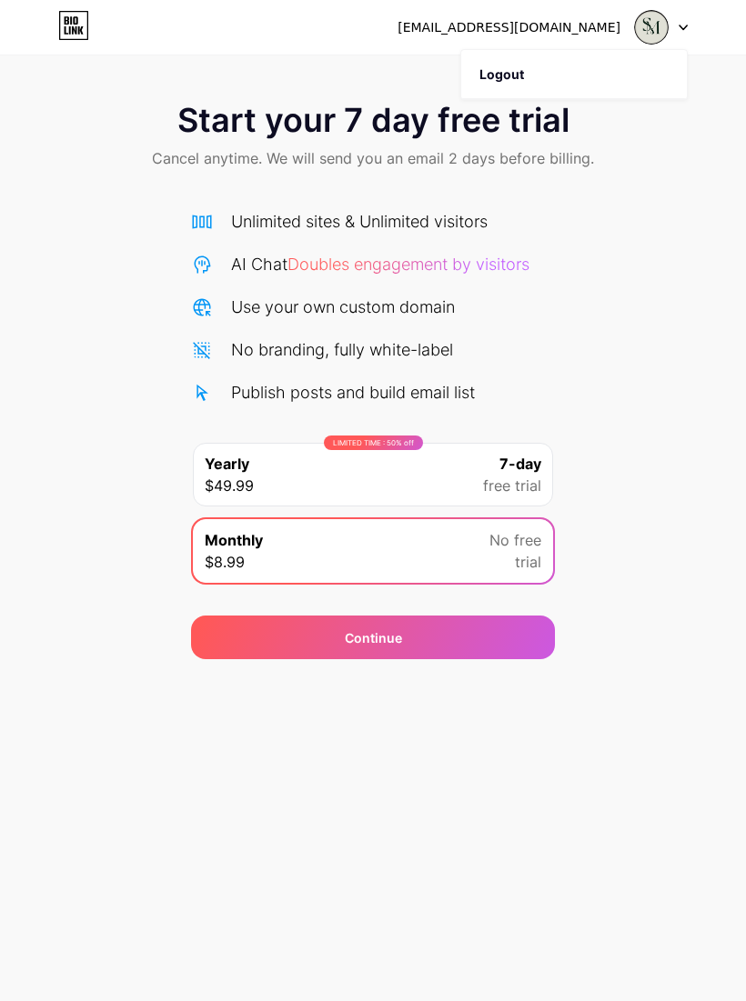
click at [548, 39] on div "[EMAIL_ADDRESS][DOMAIN_NAME]" at bounding box center [542, 27] width 290 height 33
click at [602, 19] on div "[EMAIL_ADDRESS][DOMAIN_NAME]" at bounding box center [508, 27] width 223 height 19
click at [69, 28] on icon at bounding box center [70, 30] width 2 height 8
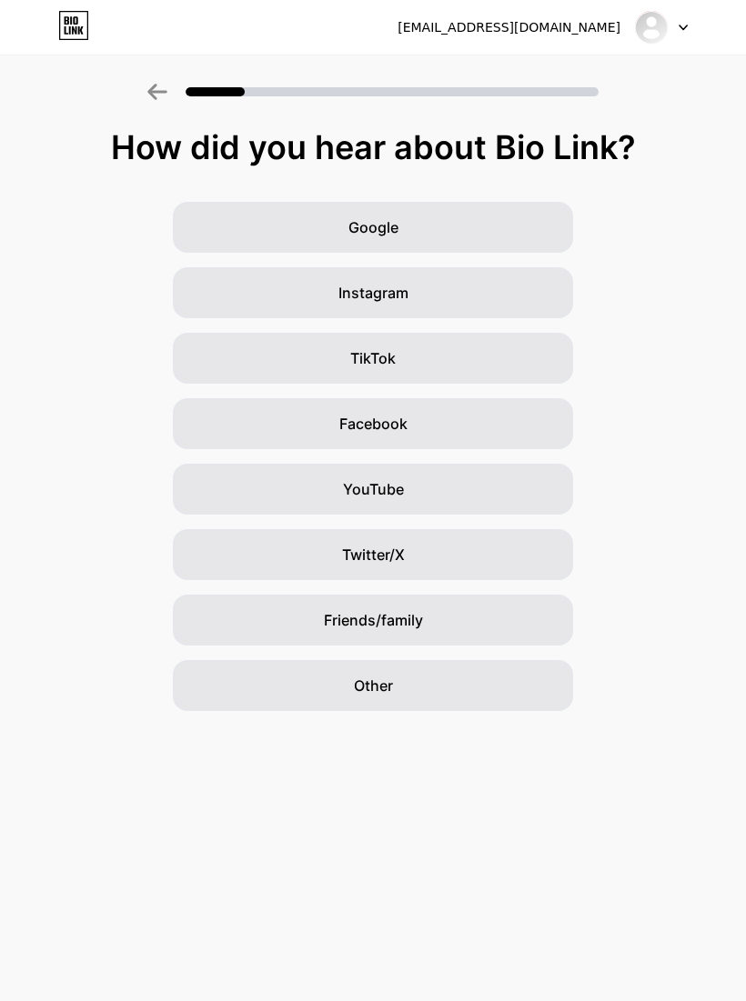
click at [682, 27] on icon at bounding box center [682, 27] width 7 height 5
click at [573, 65] on li "Logout" at bounding box center [574, 74] width 226 height 49
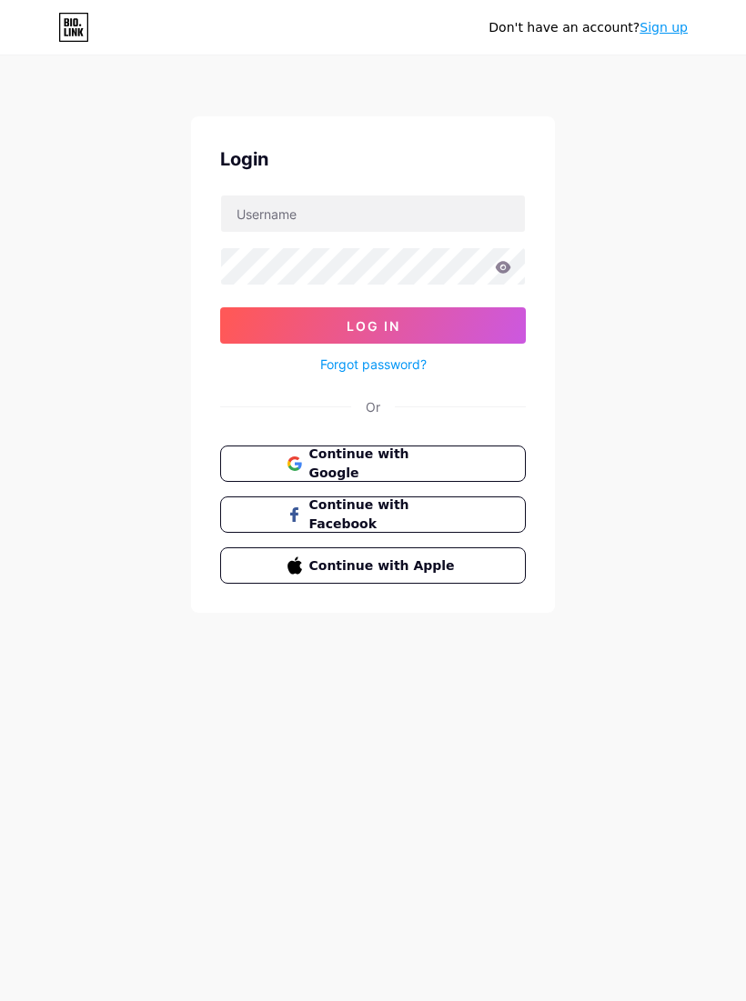
click at [435, 574] on span "Continue with Apple" at bounding box center [384, 566] width 150 height 19
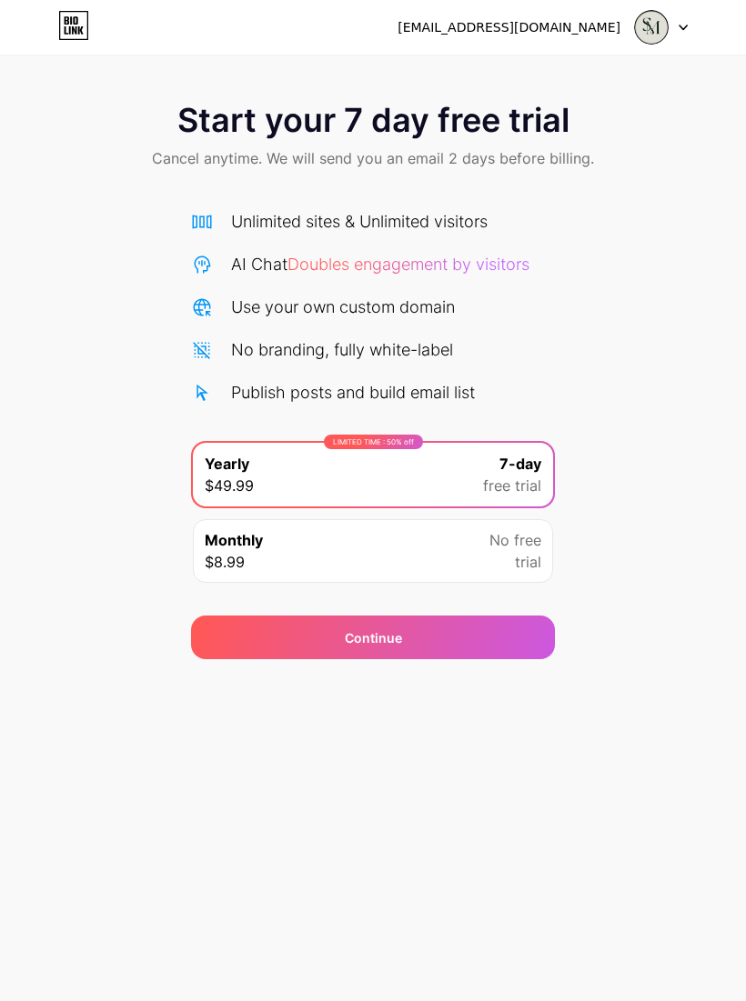
click at [470, 632] on div "Continue" at bounding box center [373, 638] width 364 height 44
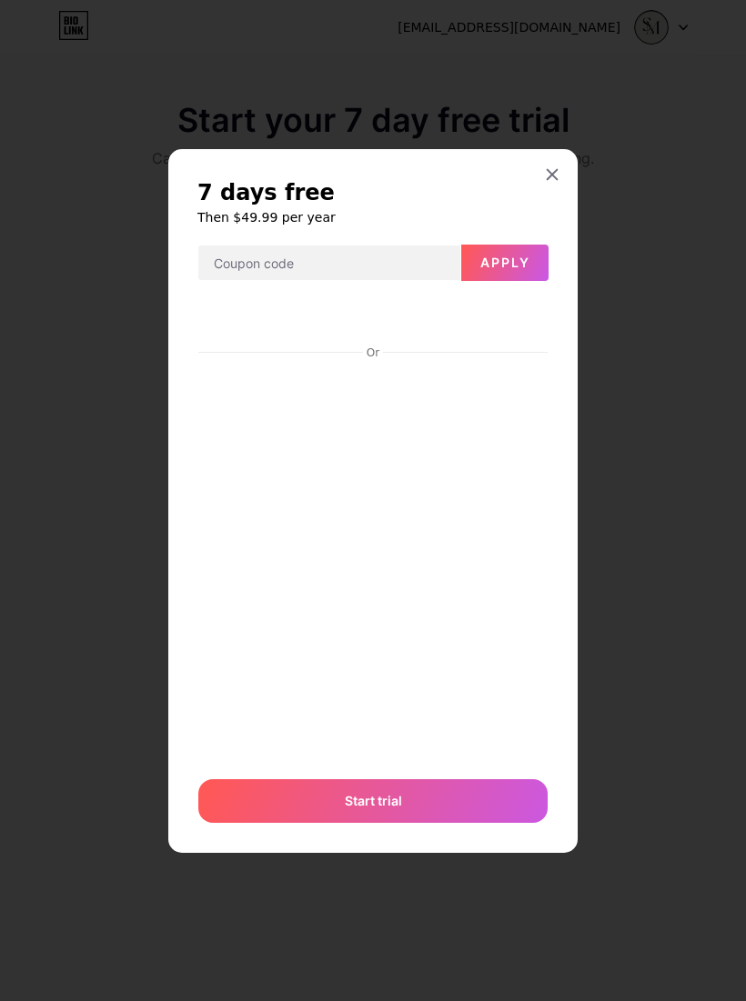
click at [553, 182] on icon at bounding box center [552, 174] width 15 height 15
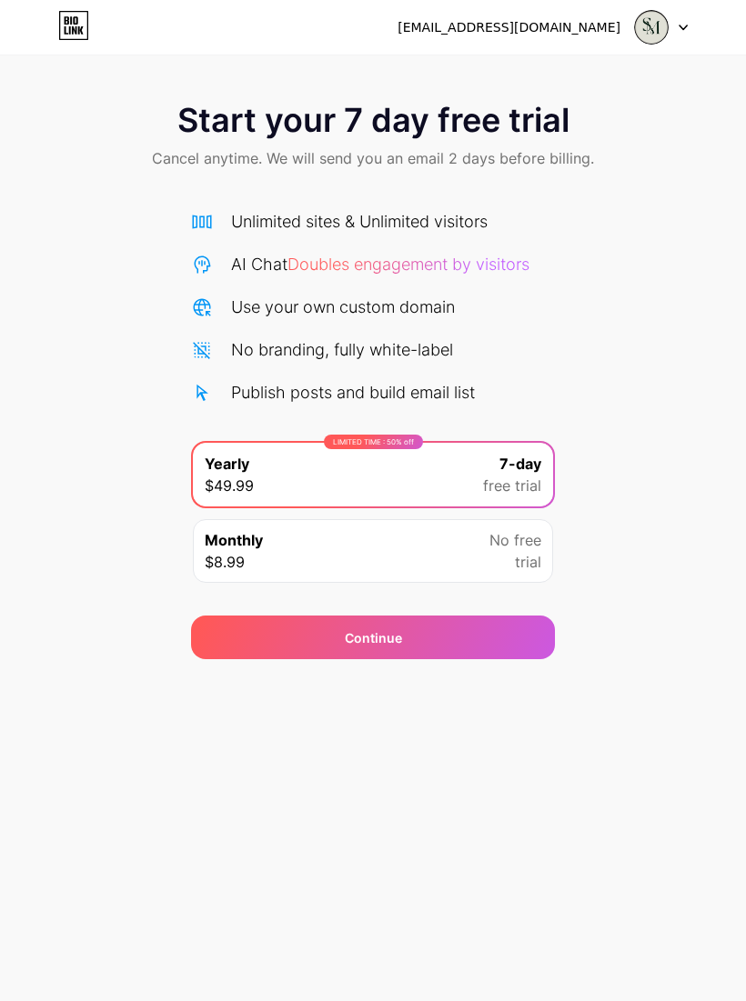
click at [646, 21] on img at bounding box center [651, 27] width 35 height 35
click at [680, 25] on icon at bounding box center [683, 28] width 9 height 6
click at [686, 27] on icon at bounding box center [683, 28] width 9 height 6
click at [609, 176] on div "Start your 7 day free trial Cancel anytime. We will send you an email 2 days be…" at bounding box center [373, 137] width 746 height 107
click at [579, 39] on div "[EMAIL_ADDRESS][DOMAIN_NAME]" at bounding box center [542, 27] width 290 height 33
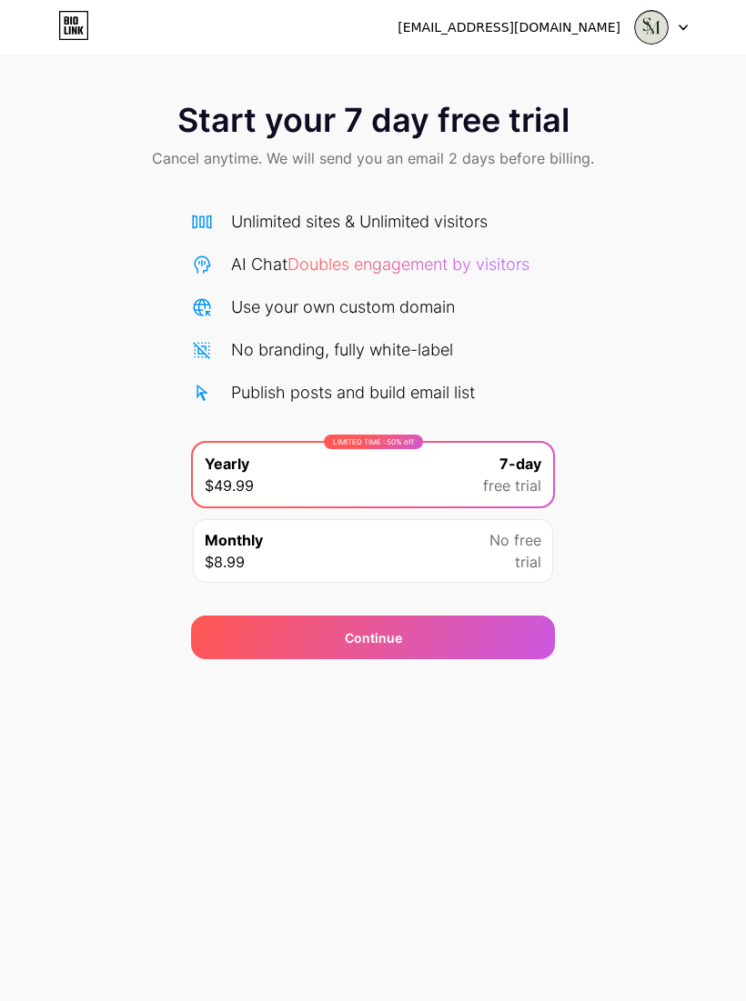
click at [503, 24] on div "[EMAIL_ADDRESS][DOMAIN_NAME]" at bounding box center [508, 27] width 223 height 19
click at [694, 17] on div "[EMAIL_ADDRESS][DOMAIN_NAME] Logout" at bounding box center [373, 27] width 746 height 33
click at [661, 29] on img at bounding box center [651, 27] width 35 height 35
click at [674, 16] on div at bounding box center [661, 27] width 53 height 33
click at [681, 27] on icon at bounding box center [682, 27] width 7 height 5
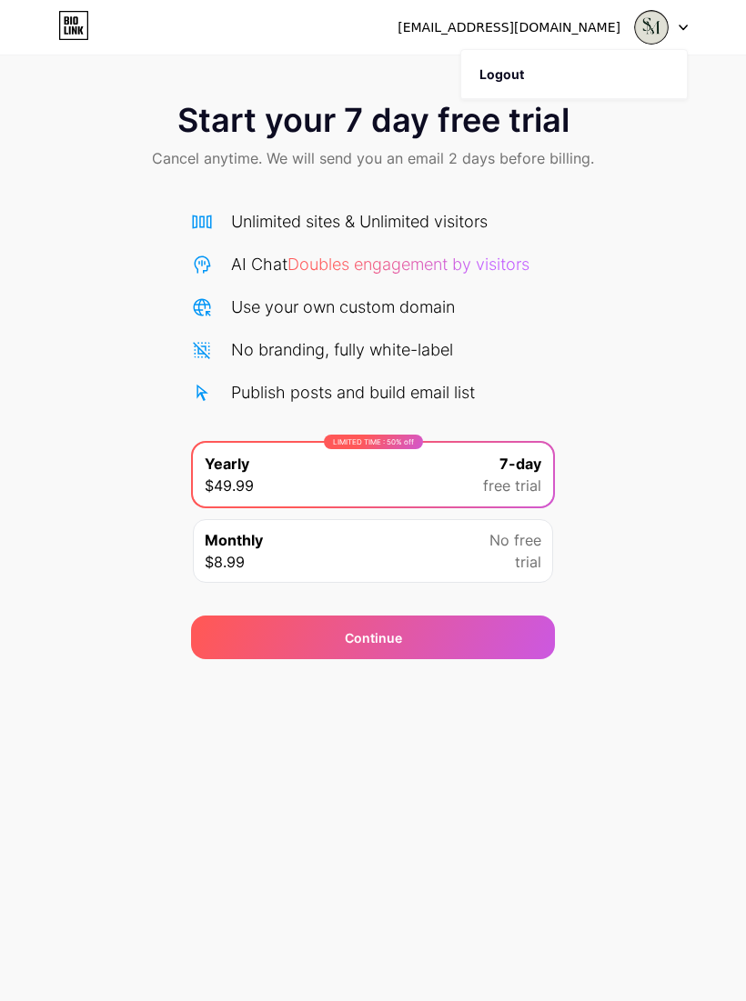
click at [552, 69] on li "Logout" at bounding box center [574, 74] width 226 height 49
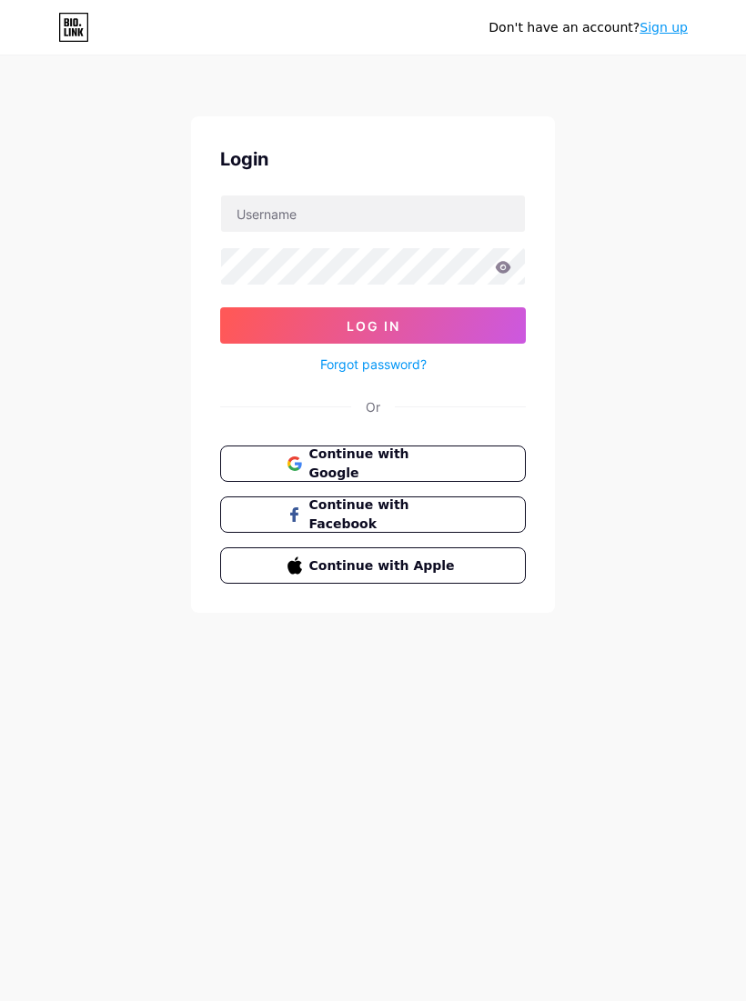
click at [68, 27] on icon at bounding box center [73, 27] width 31 height 29
